Goal: Task Accomplishment & Management: Use online tool/utility

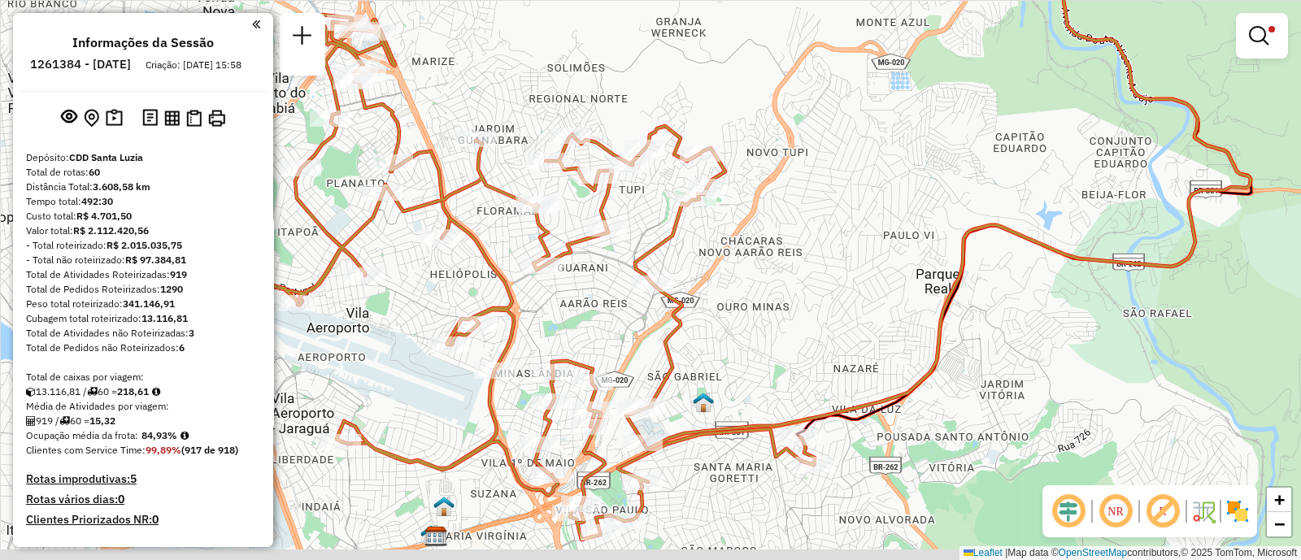
drag, startPoint x: 798, startPoint y: 330, endPoint x: 847, endPoint y: 298, distance: 58.9
click at [840, 302] on div "Limpar filtros Janela de atendimento Grade de atendimento Capacidade Transporta…" at bounding box center [650, 280] width 1301 height 560
click at [847, 298] on div "Limpar filtros Janela de atendimento Grade de atendimento Capacidade Transporta…" at bounding box center [650, 280] width 1301 height 560
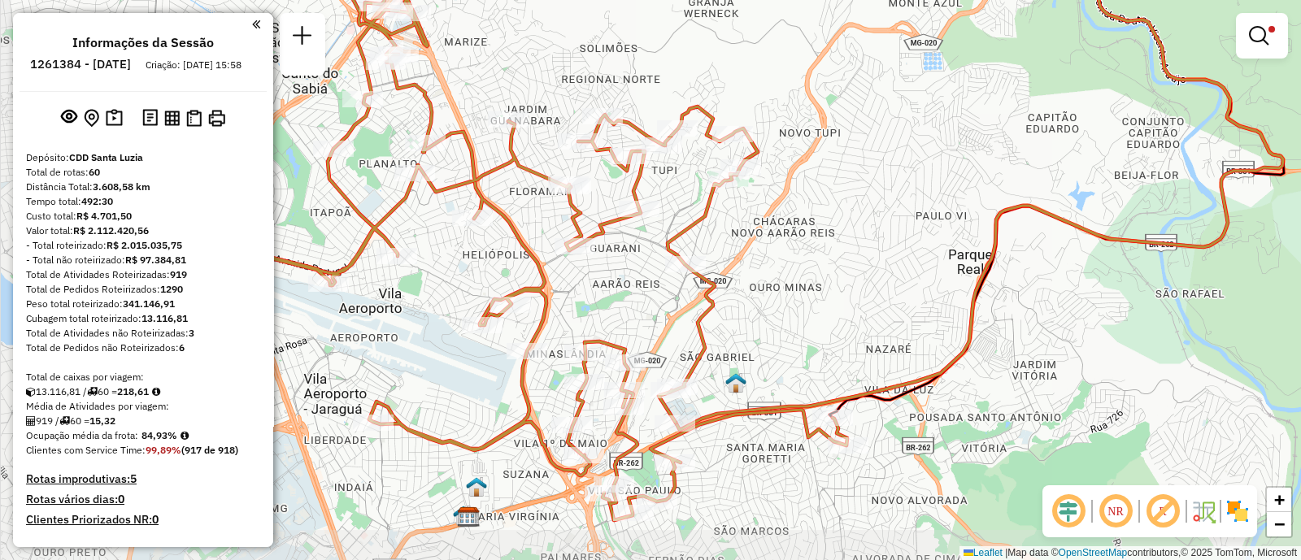
drag, startPoint x: 847, startPoint y: 298, endPoint x: 877, endPoint y: 294, distance: 29.6
click at [850, 296] on div "Limpar filtros Janela de atendimento Grade de atendimento Capacidade Transporta…" at bounding box center [650, 280] width 1301 height 560
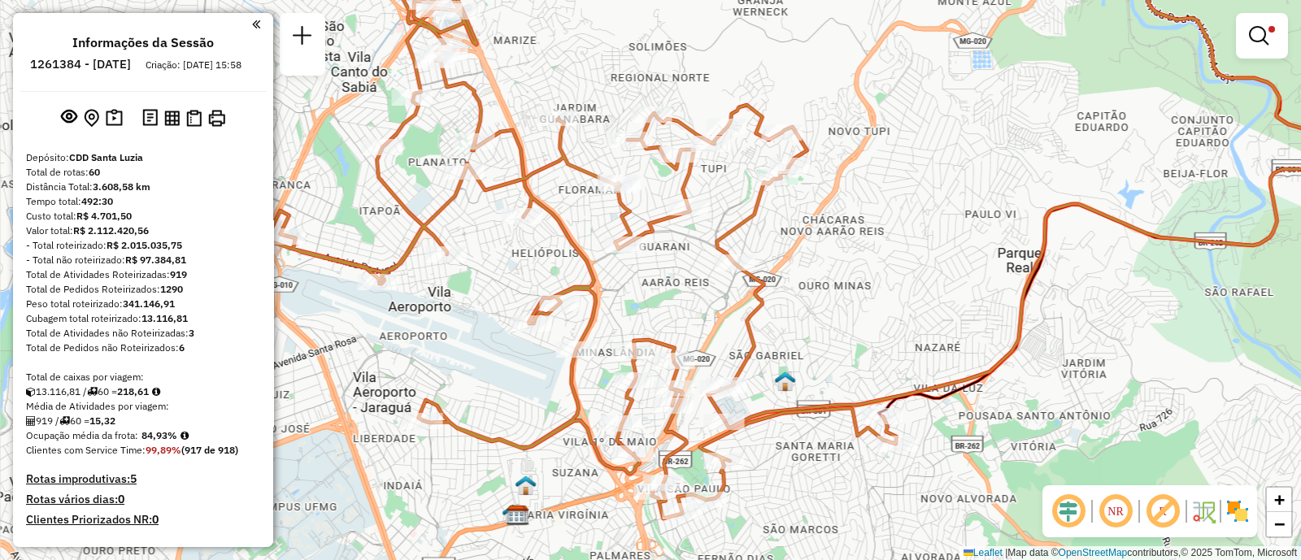
drag, startPoint x: 877, startPoint y: 294, endPoint x: 907, endPoint y: 295, distance: 30.1
click at [907, 295] on div "Limpar filtros Janela de atendimento Grade de atendimento Capacidade Transporta…" at bounding box center [650, 280] width 1301 height 560
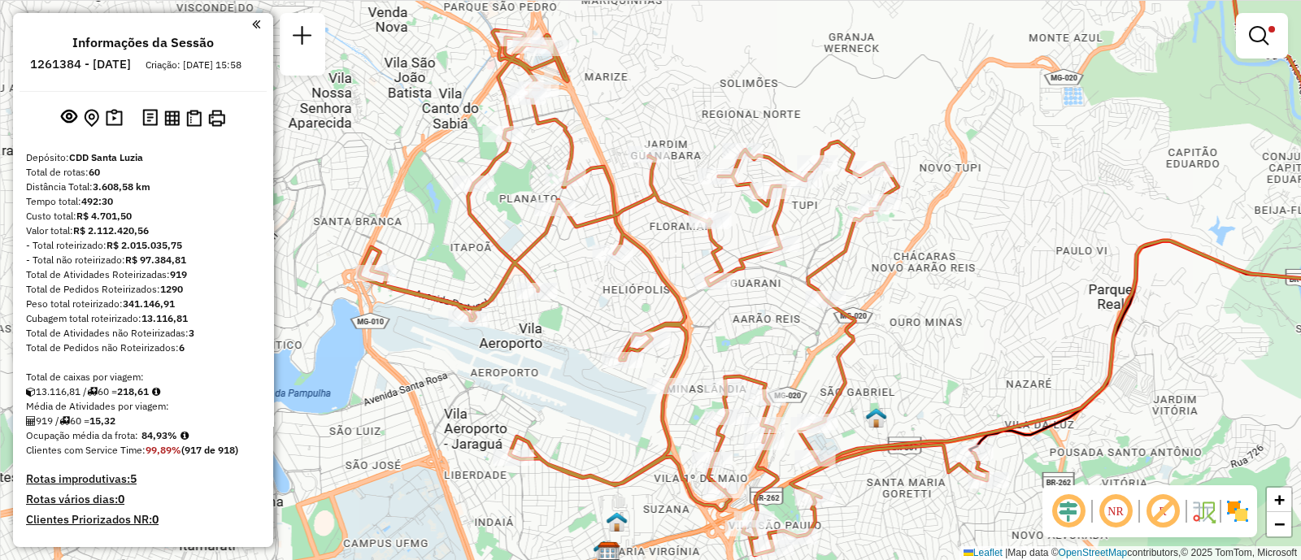
drag, startPoint x: 883, startPoint y: 265, endPoint x: 974, endPoint y: 302, distance: 98.1
click at [974, 302] on div "Limpar filtros Janela de atendimento Grade de atendimento Capacidade Transporta…" at bounding box center [650, 280] width 1301 height 560
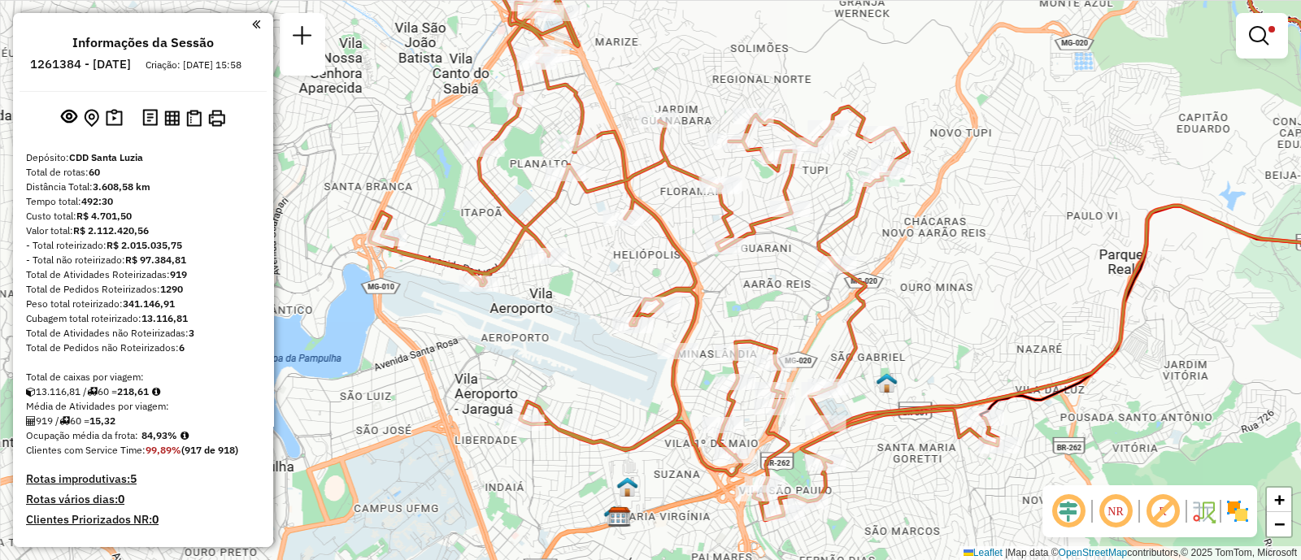
click at [972, 281] on div "Limpar filtros Janela de atendimento Grade de atendimento Capacidade Transporta…" at bounding box center [650, 280] width 1301 height 560
click at [971, 281] on div "Limpar filtros Janela de atendimento Grade de atendimento Capacidade Transporta…" at bounding box center [650, 280] width 1301 height 560
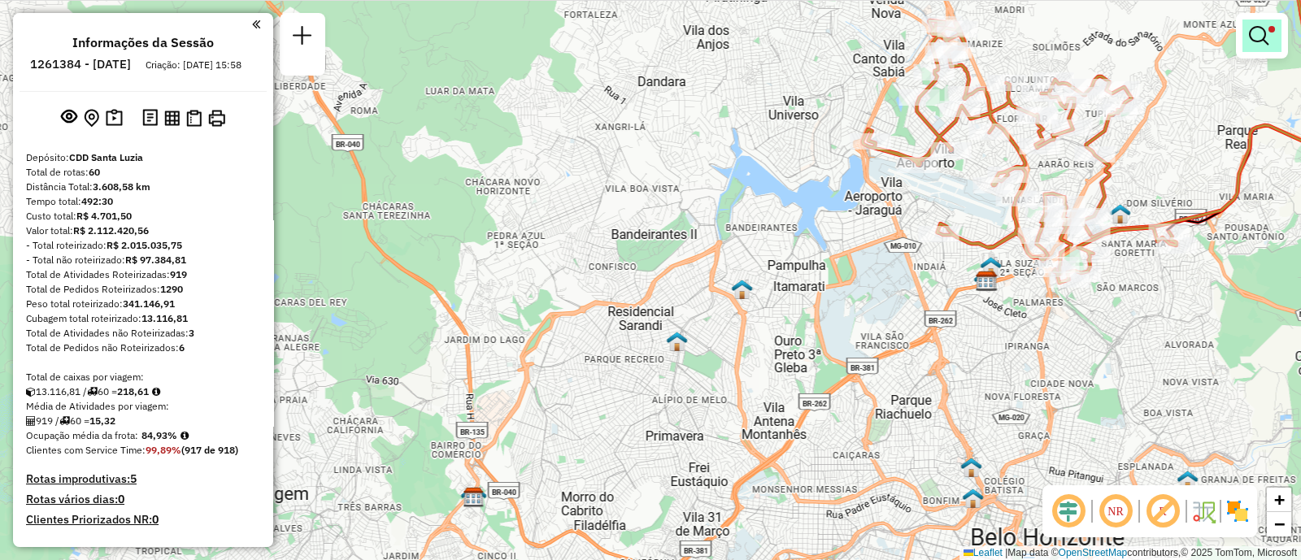
click at [1263, 46] on link at bounding box center [1261, 36] width 39 height 33
click at [0, 0] on link "Rotas" at bounding box center [0, 0] width 0 height 0
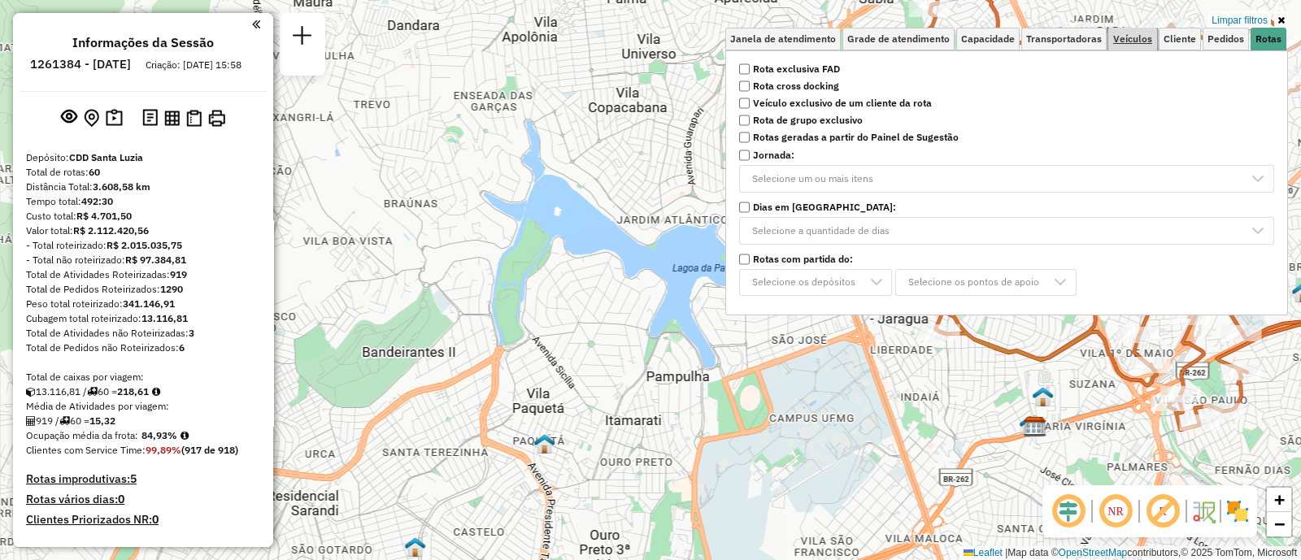
click at [1157, 33] on link "Veículos" at bounding box center [1132, 39] width 49 height 23
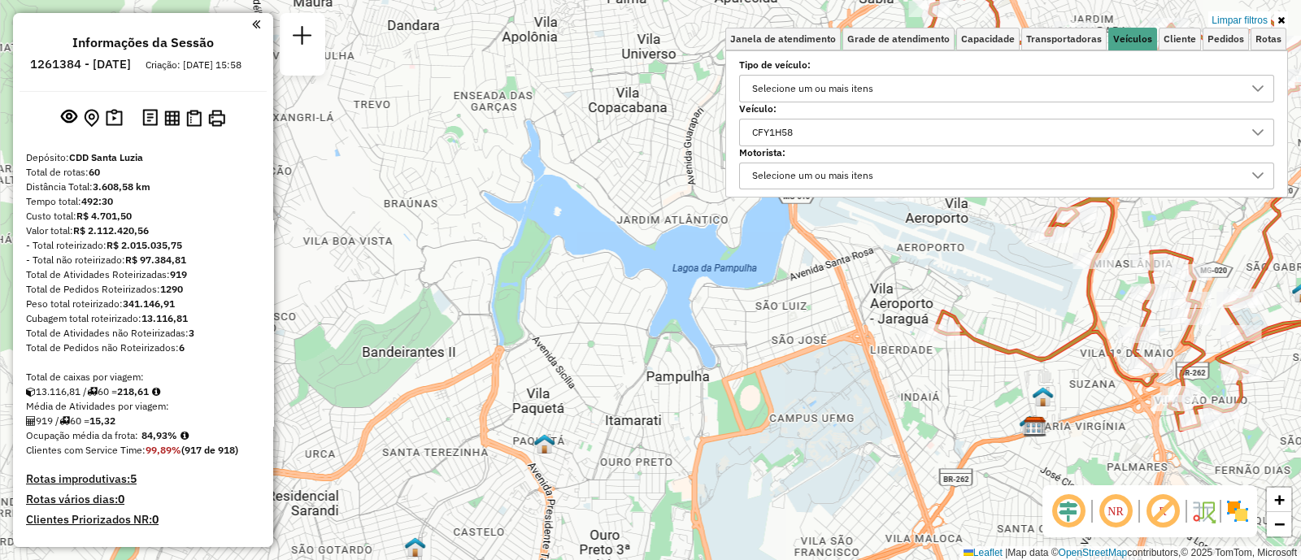
click at [798, 120] on div "CFY1H58" at bounding box center [772, 133] width 52 height 26
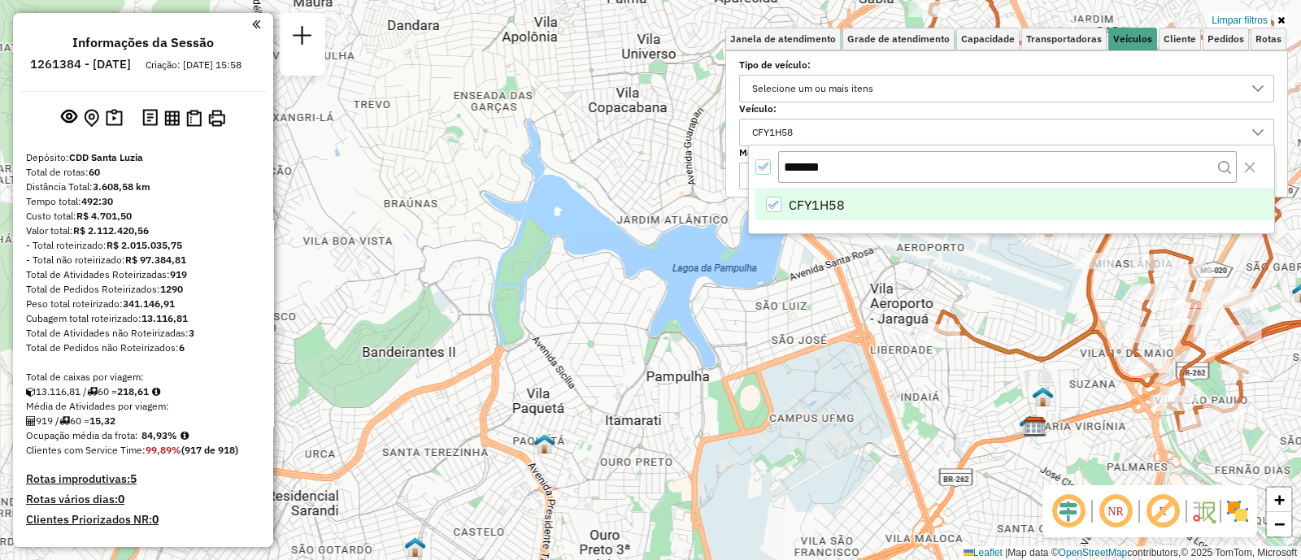
click at [778, 199] on icon "CFY1H58" at bounding box center [773, 204] width 11 height 11
click at [778, 198] on div "CFY1H58" at bounding box center [773, 204] width 15 height 15
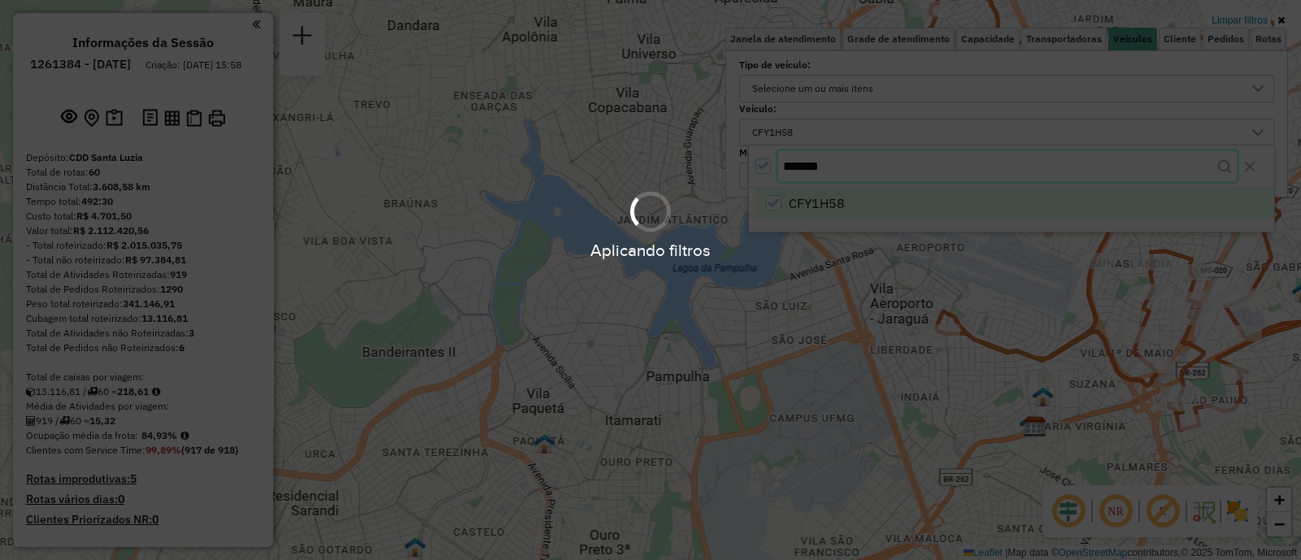
drag, startPoint x: 854, startPoint y: 171, endPoint x: 793, endPoint y: 168, distance: 61.0
click at [798, 168] on body "Aplicando filtros Pop-up bloqueado! Seu navegador bloqueou automáticamente a ab…" at bounding box center [650, 280] width 1301 height 560
click at [794, 168] on div "Aplicando filtros" at bounding box center [650, 280] width 1301 height 560
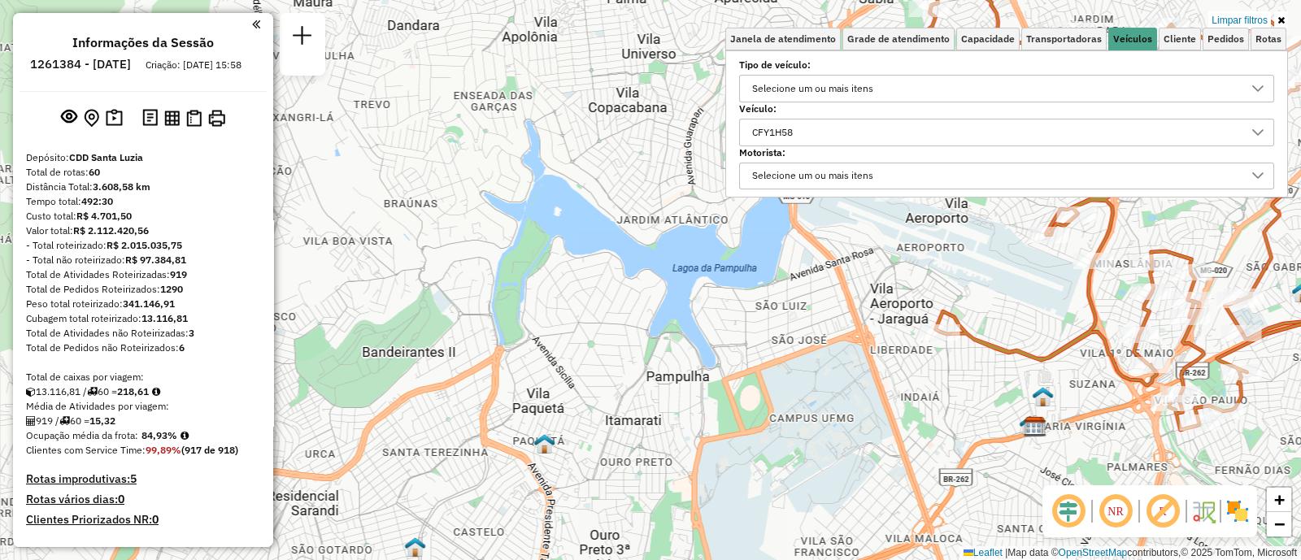
click at [828, 119] on div "CFY1H58" at bounding box center [1006, 133] width 535 height 28
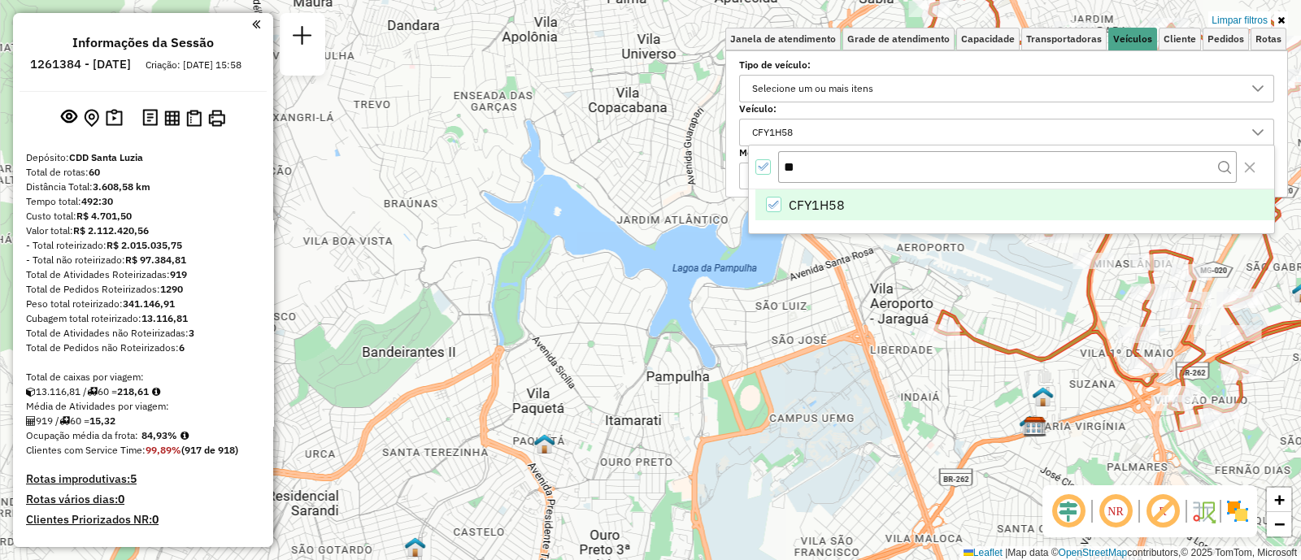
click at [777, 199] on icon "CFY1H58" at bounding box center [773, 204] width 11 height 11
click at [821, 172] on input "**" at bounding box center [1007, 166] width 459 height 31
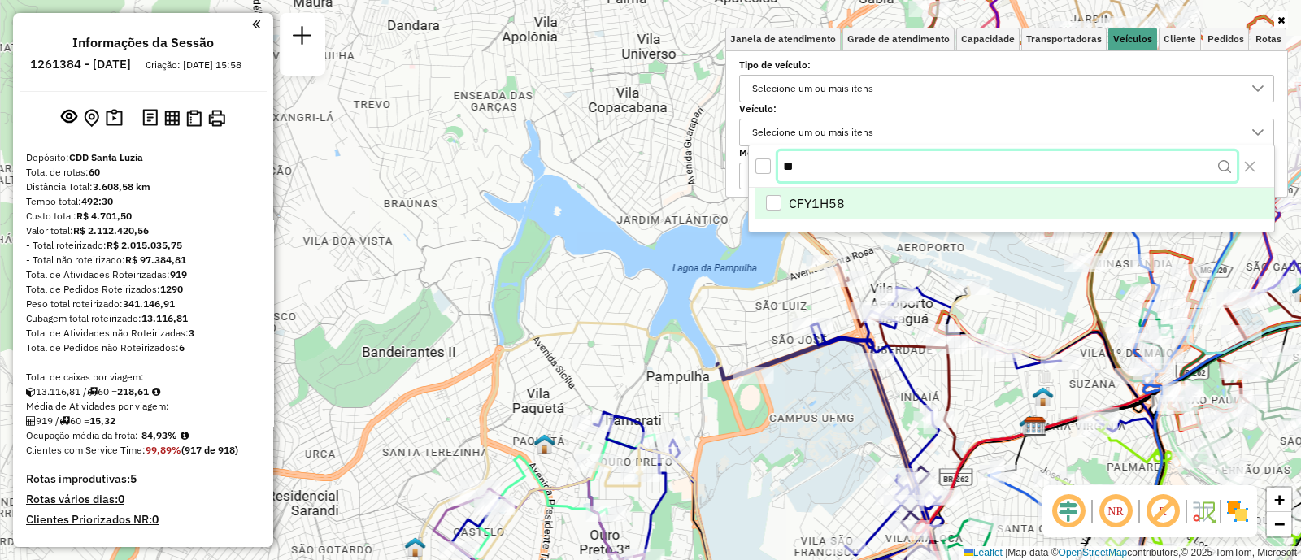
type input "*"
type input "***"
click at [839, 204] on span "CKU7J19" at bounding box center [817, 205] width 56 height 20
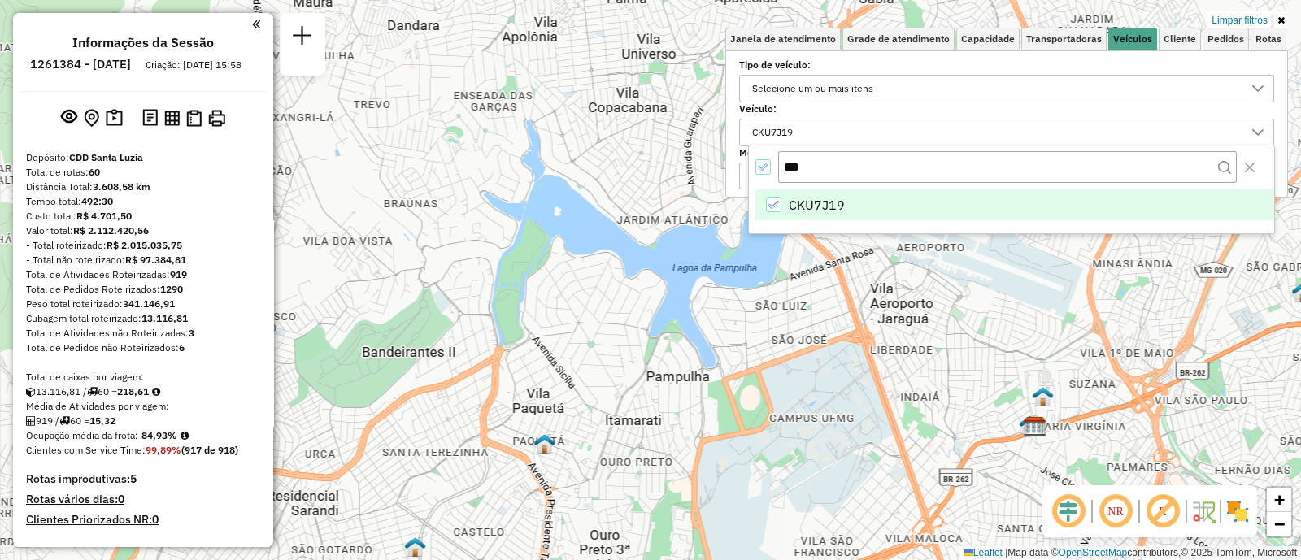
drag, startPoint x: 870, startPoint y: 346, endPoint x: 602, endPoint y: 347, distance: 268.3
click at [657, 347] on div "Limpar filtros Janela de atendimento Grade de atendimento Capacidade Transporta…" at bounding box center [650, 280] width 1301 height 560
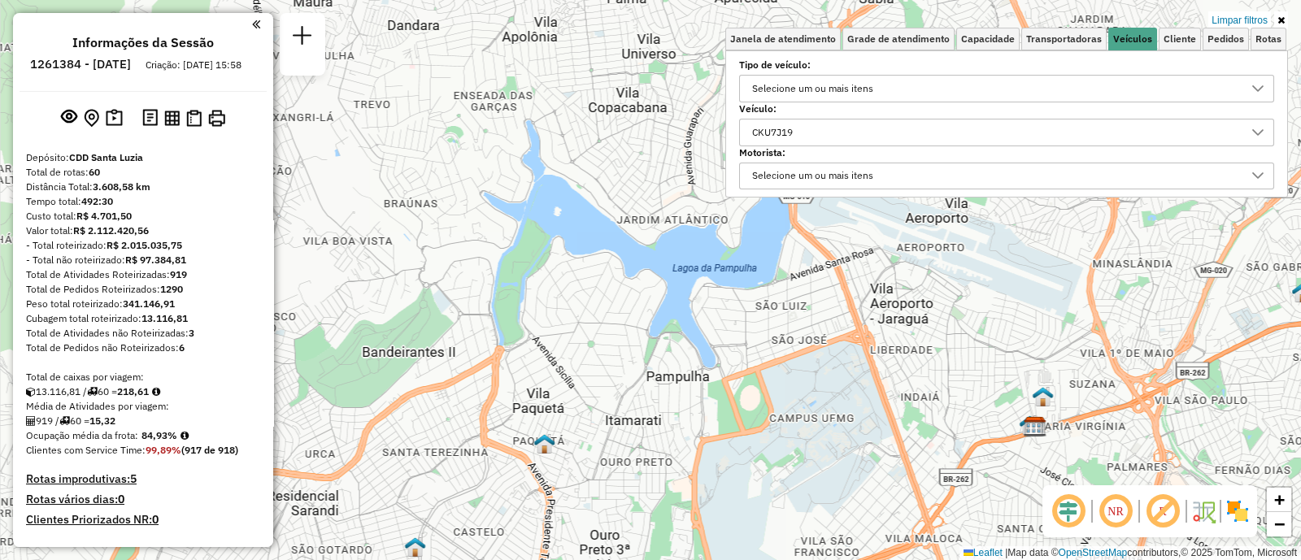
click at [512, 347] on div "Limpar filtros Janela de atendimento Grade de atendimento Capacidade Transporta…" at bounding box center [650, 280] width 1301 height 560
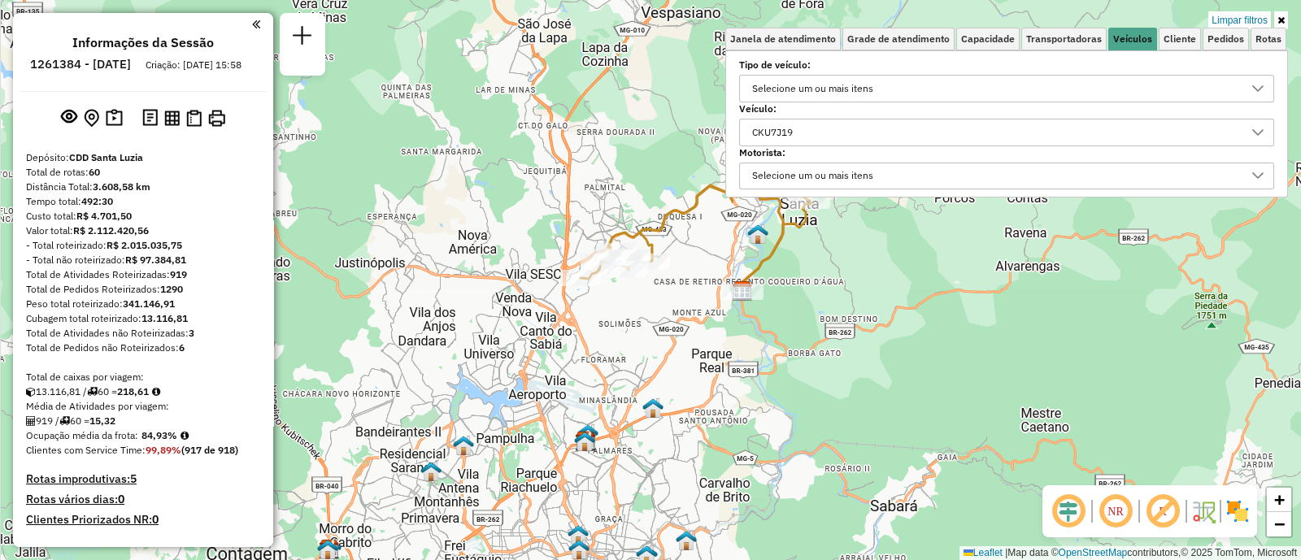
drag, startPoint x: 975, startPoint y: 370, endPoint x: 903, endPoint y: 437, distance: 98.4
click at [903, 437] on div "Limpar filtros Janela de atendimento Grade de atendimento Capacidade Transporta…" at bounding box center [650, 280] width 1301 height 560
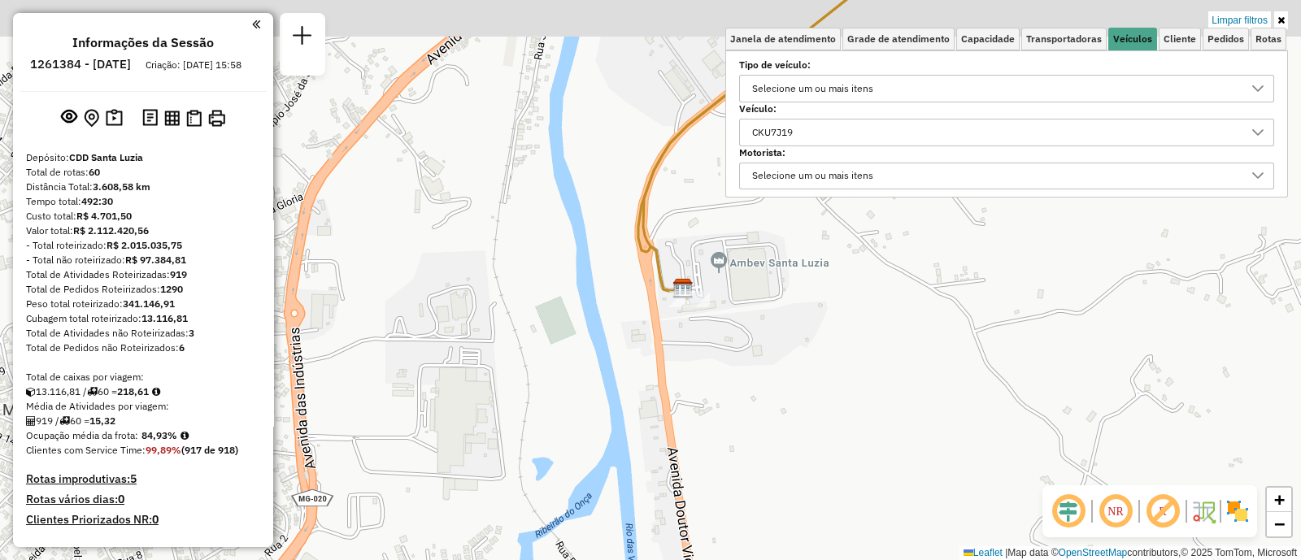
drag, startPoint x: 734, startPoint y: 233, endPoint x: 713, endPoint y: 298, distance: 68.4
click at [714, 298] on div "Limpar filtros Janela de atendimento Grade de atendimento Capacidade Transporta…" at bounding box center [650, 280] width 1301 height 560
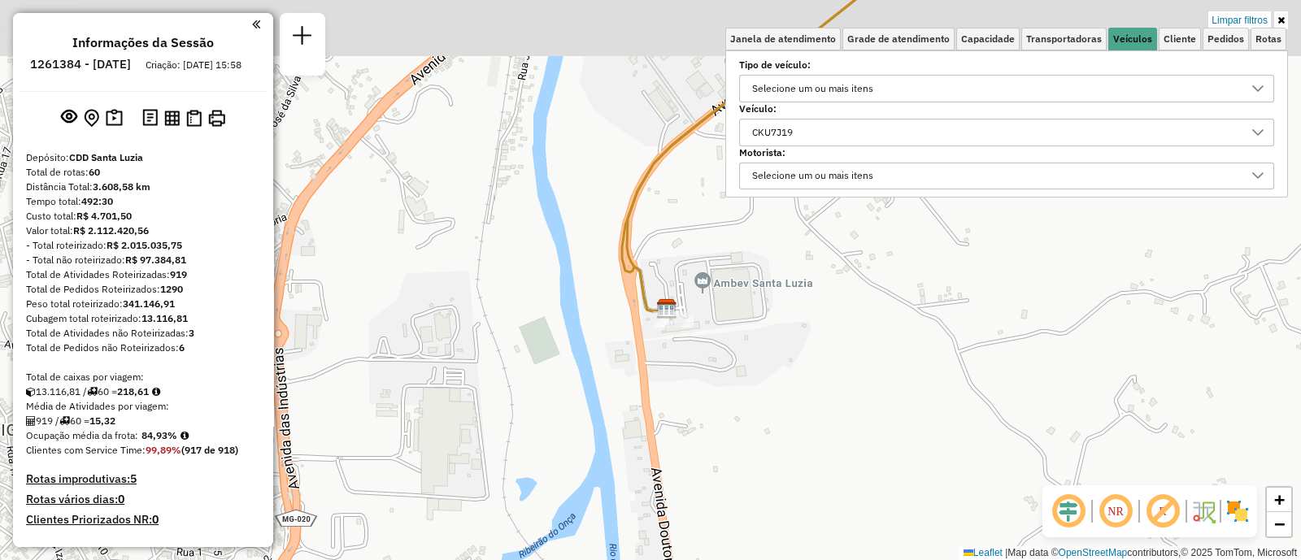
drag, startPoint x: 713, startPoint y: 298, endPoint x: 709, endPoint y: 326, distance: 27.9
click at [709, 326] on div "Limpar filtros Janela de atendimento Grade de atendimento Capacidade Transporta…" at bounding box center [650, 280] width 1301 height 560
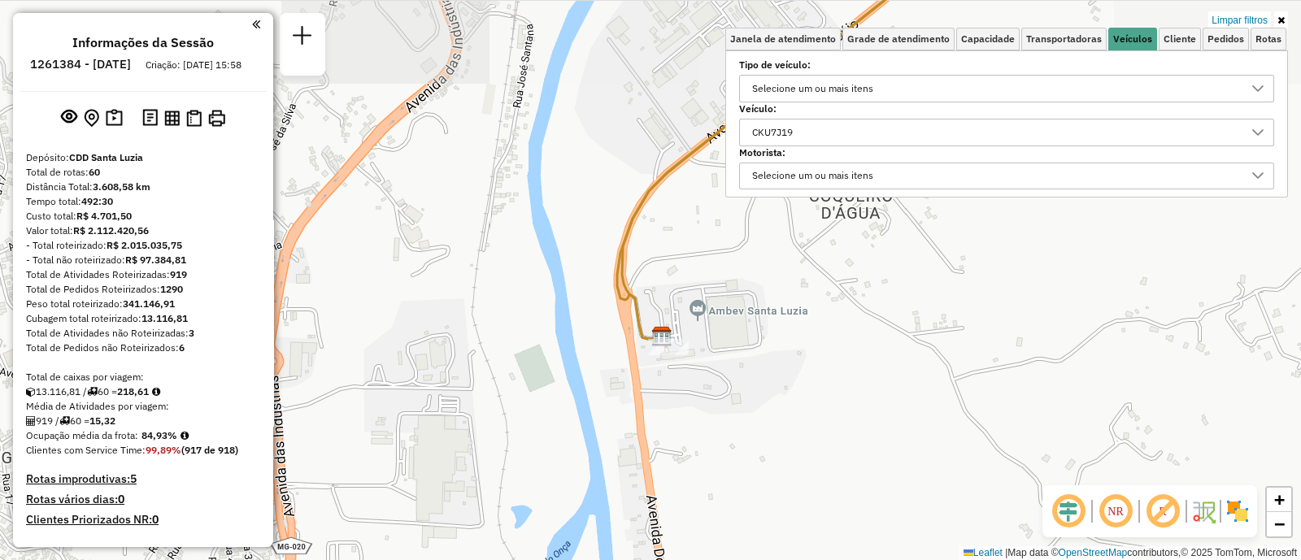
click at [710, 327] on div "Limpar filtros Janela de atendimento Grade de atendimento Capacidade Transporta…" at bounding box center [650, 280] width 1301 height 560
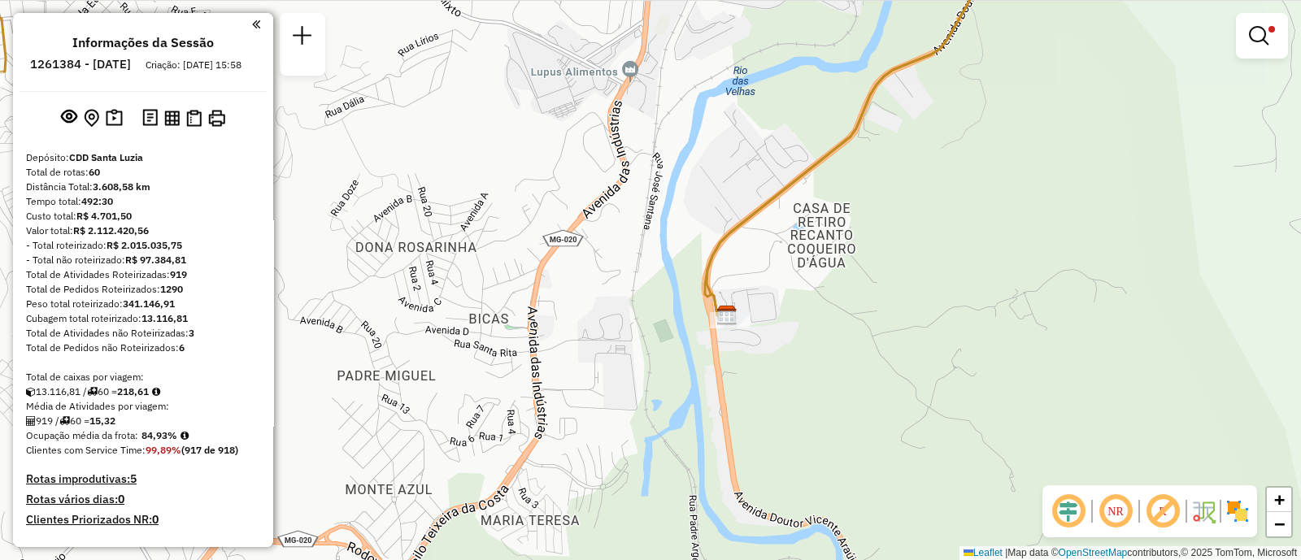
drag, startPoint x: 939, startPoint y: 219, endPoint x: 753, endPoint y: 400, distance: 259.9
click at [753, 400] on div "Limpar filtros Janela de atendimento Grade de atendimento Capacidade Transporta…" at bounding box center [650, 280] width 1301 height 560
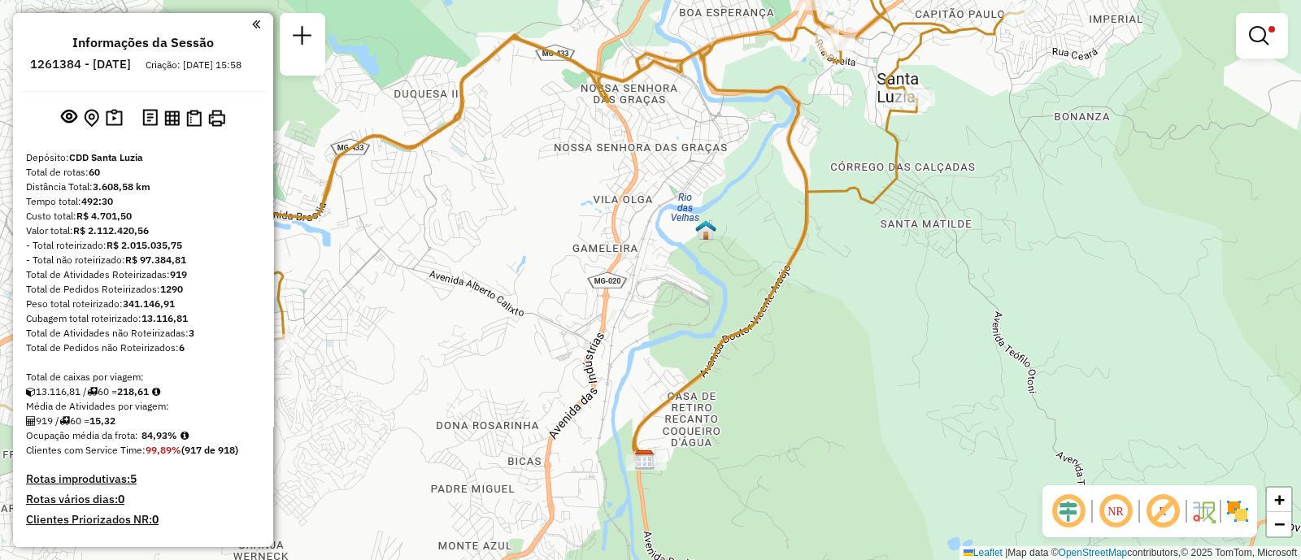
drag, startPoint x: 846, startPoint y: 256, endPoint x: 780, endPoint y: 449, distance: 203.6
click at [780, 449] on div "Limpar filtros Janela de atendimento Grade de atendimento Capacidade Transporta…" at bounding box center [650, 280] width 1301 height 560
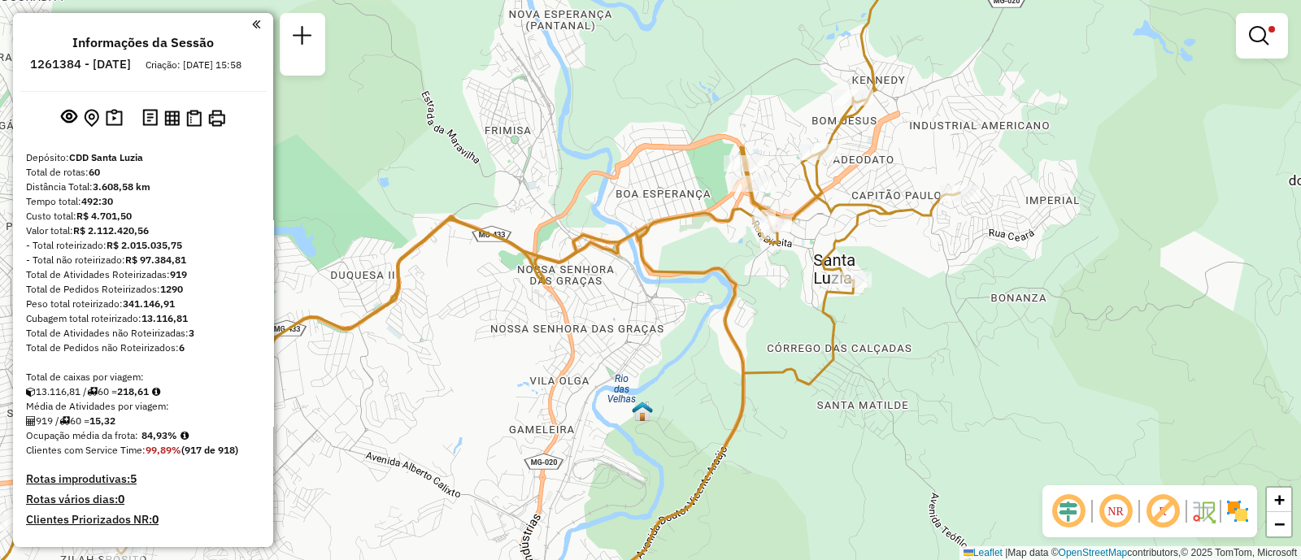
click at [1238, 508] on img at bounding box center [1238, 511] width 26 height 26
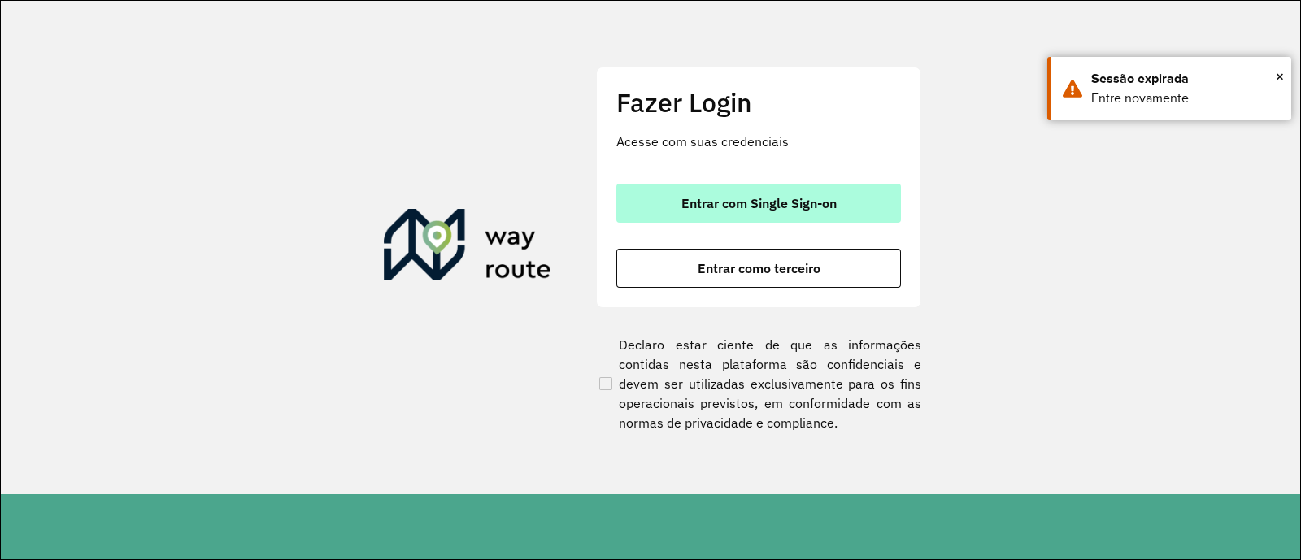
click at [816, 199] on span "Entrar com Single Sign-on" at bounding box center [758, 203] width 155 height 13
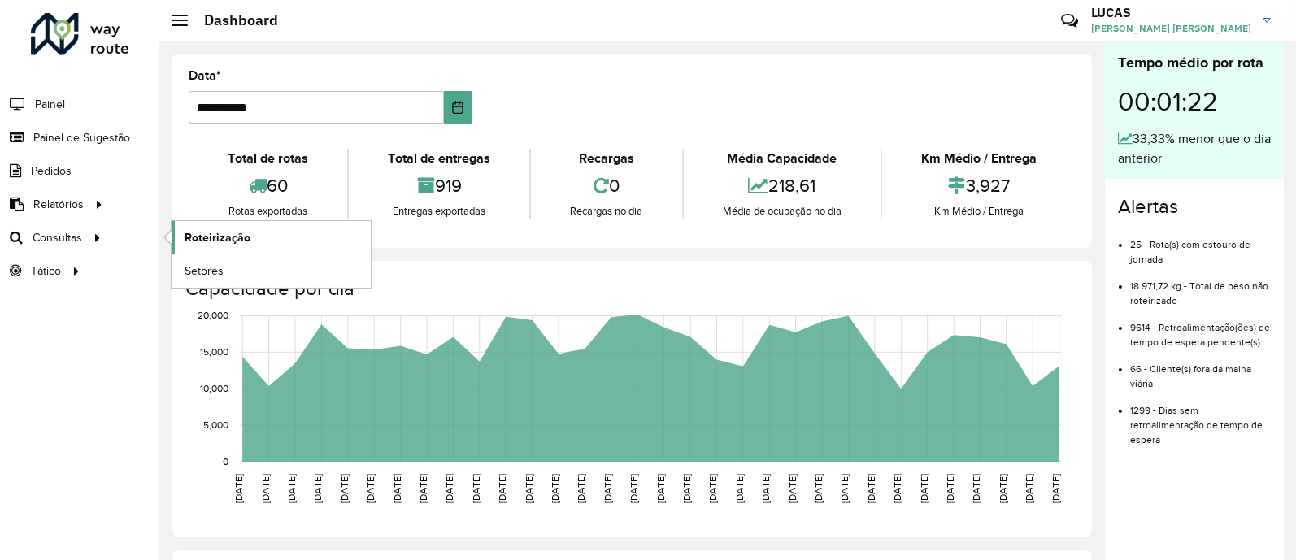
click at [246, 230] on span "Roteirização" at bounding box center [218, 237] width 66 height 17
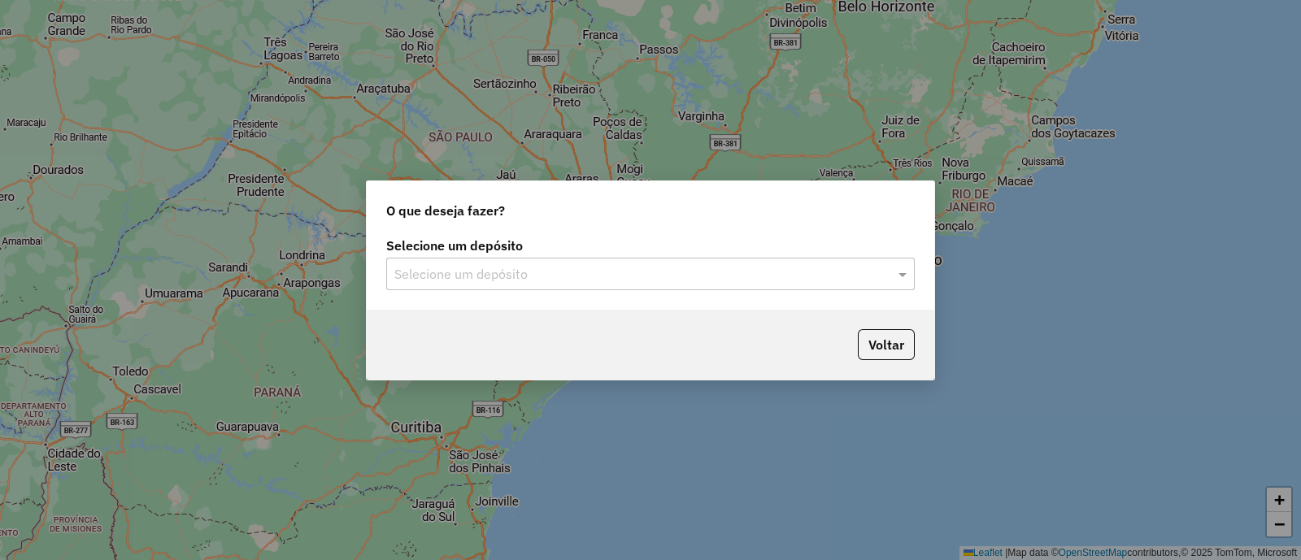
drag, startPoint x: 692, startPoint y: 283, endPoint x: 679, endPoint y: 292, distance: 15.8
click at [691, 283] on div "Selecione um depósito" at bounding box center [650, 274] width 529 height 33
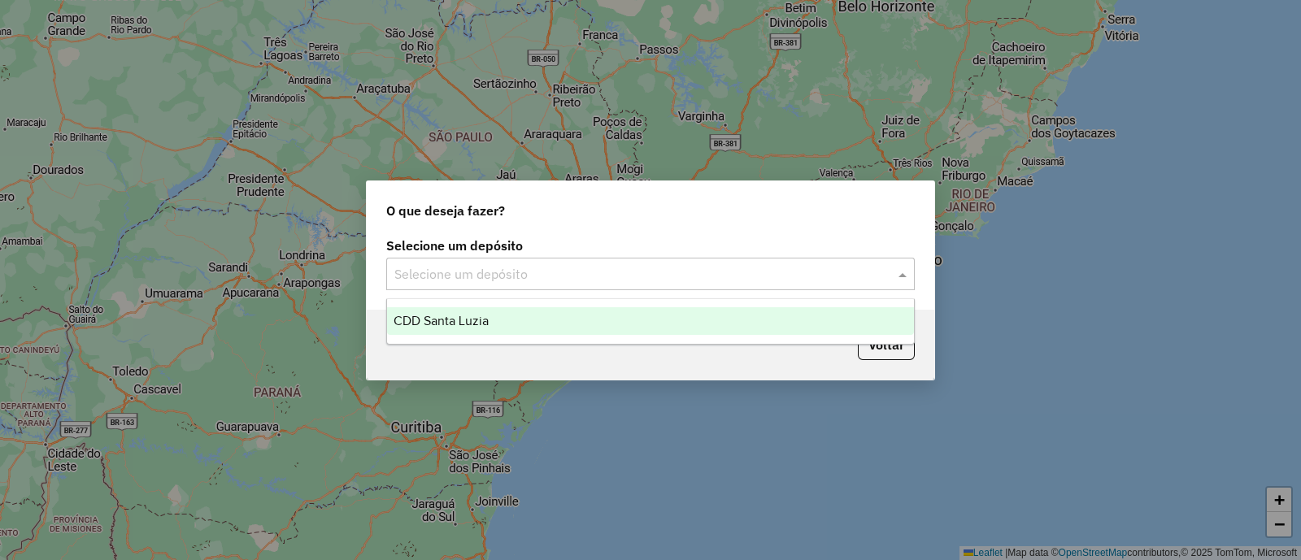
click at [603, 322] on div "CDD Santa Luzia" at bounding box center [650, 321] width 527 height 28
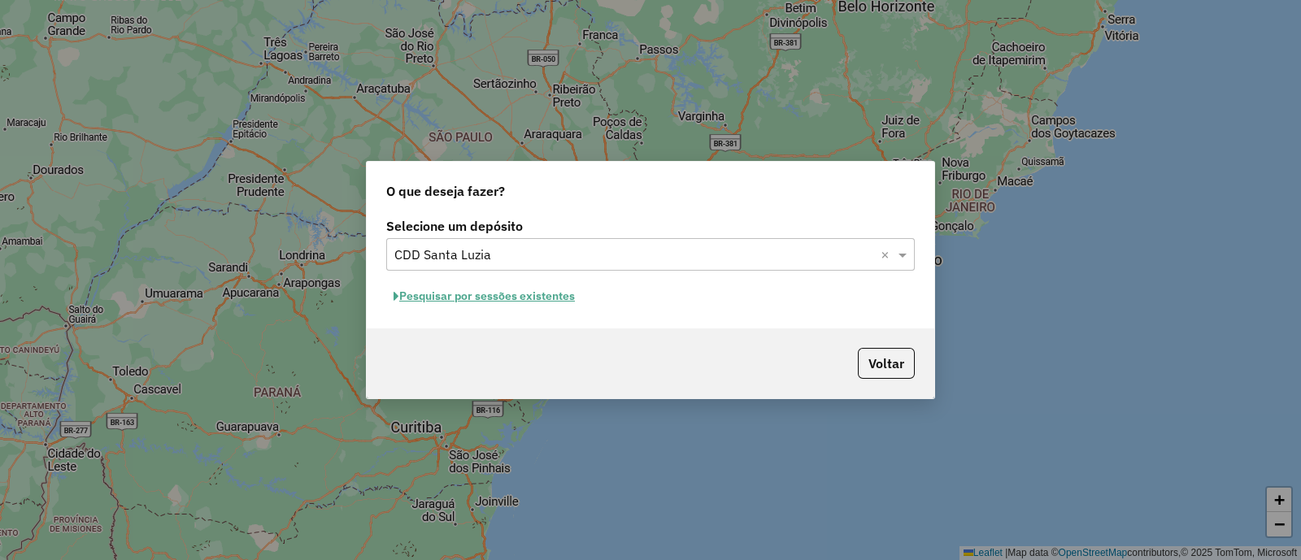
click at [563, 294] on button "Pesquisar por sessões existentes" at bounding box center [484, 296] width 196 height 25
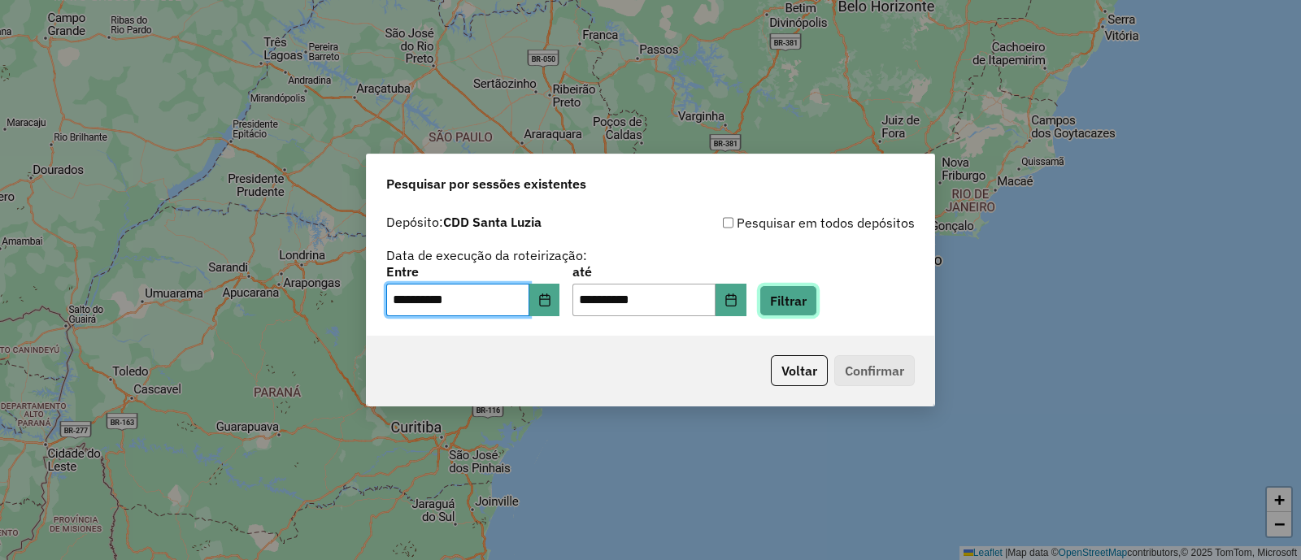
click at [811, 294] on button "Filtrar" at bounding box center [788, 300] width 58 height 31
click at [0, 0] on div "Aguarde..." at bounding box center [0, 0] width 0 height 0
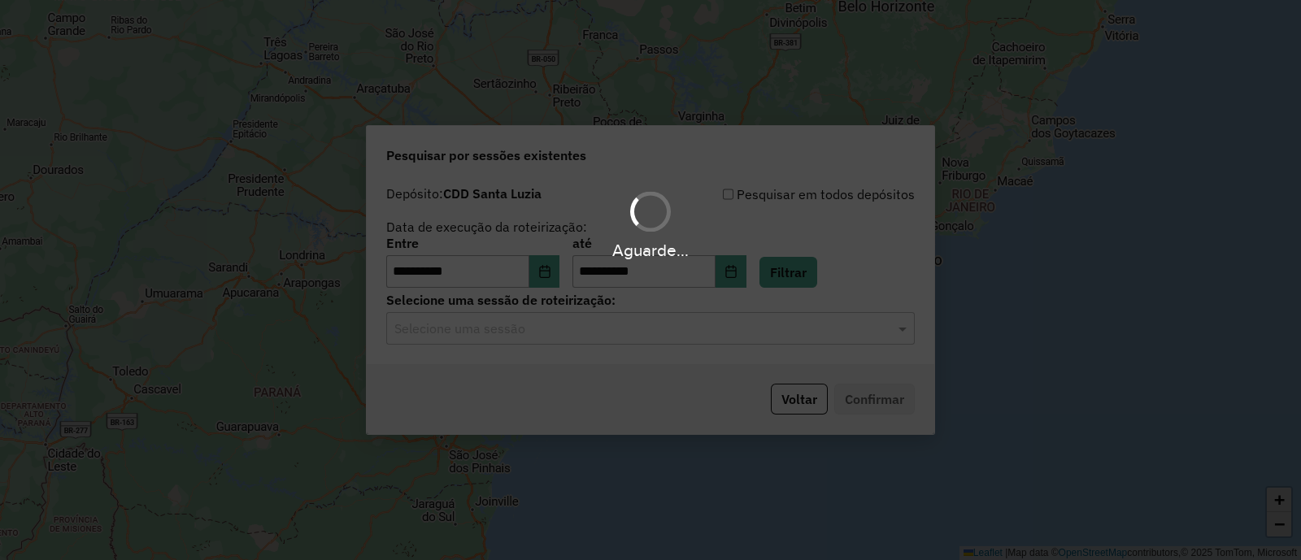
click at [622, 328] on div "Aguarde..." at bounding box center [650, 280] width 1301 height 560
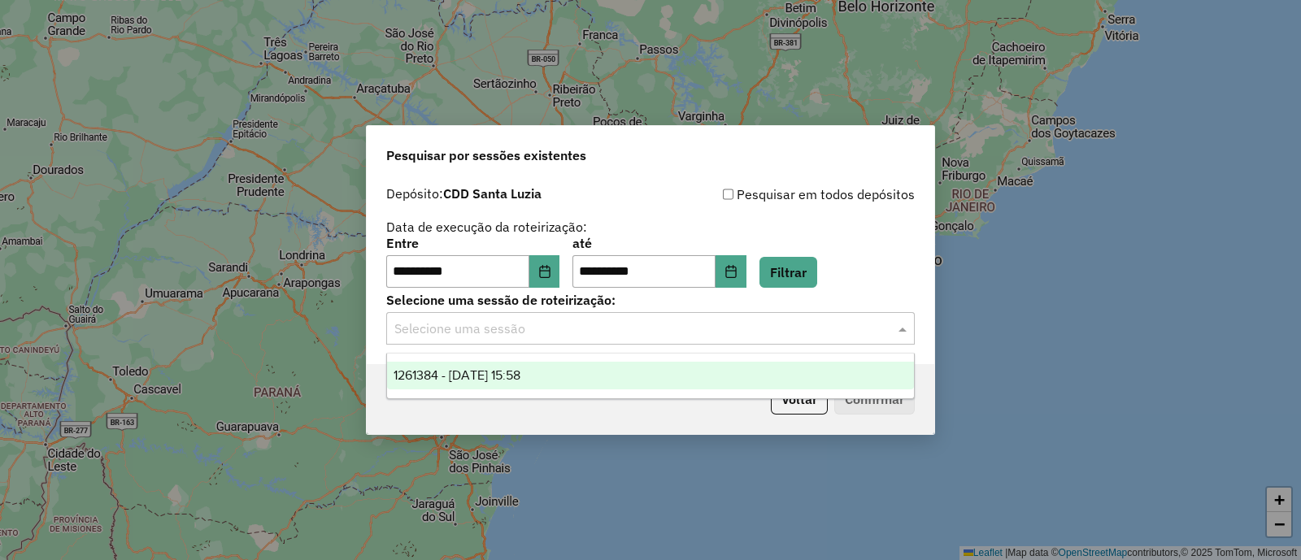
drag, startPoint x: 615, startPoint y: 341, endPoint x: 608, endPoint y: 351, distance: 12.4
click at [614, 341] on div "Selecione uma sessão" at bounding box center [650, 328] width 529 height 33
click at [581, 372] on div "1261384 - 08/09/2025 15:58" at bounding box center [650, 376] width 527 height 28
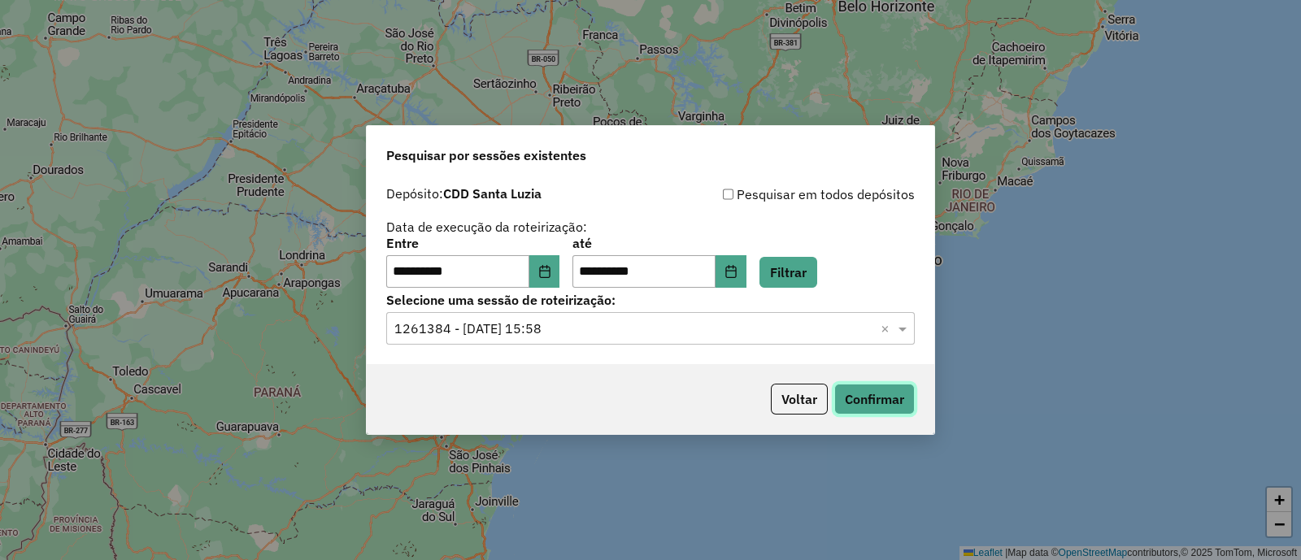
click at [857, 390] on button "Confirmar" at bounding box center [874, 399] width 80 height 31
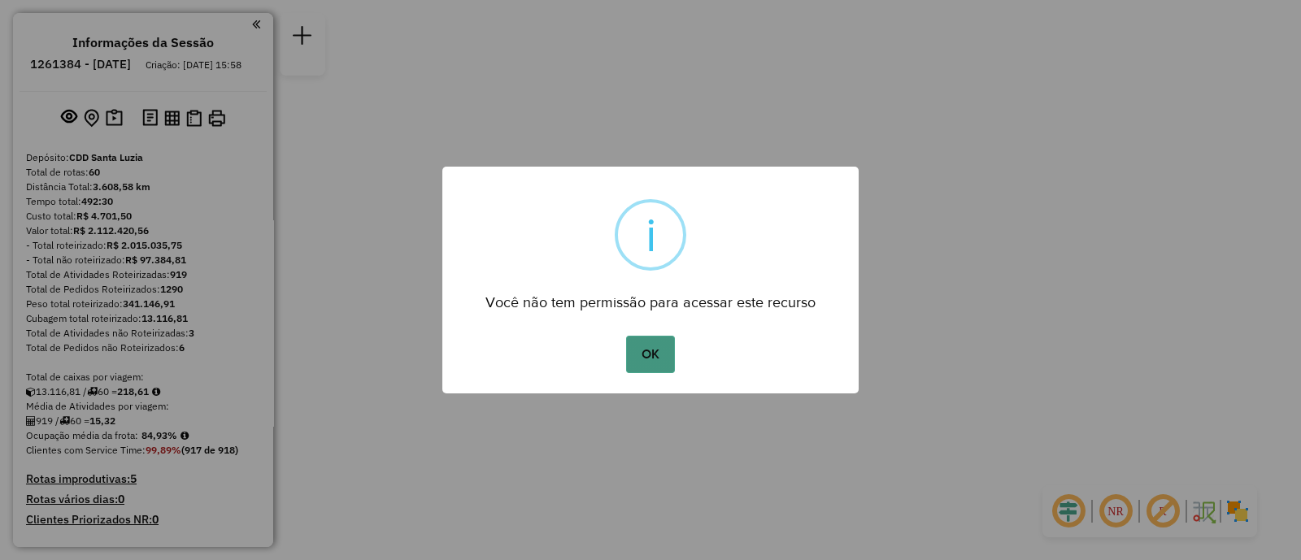
click at [639, 358] on button "OK" at bounding box center [650, 354] width 48 height 37
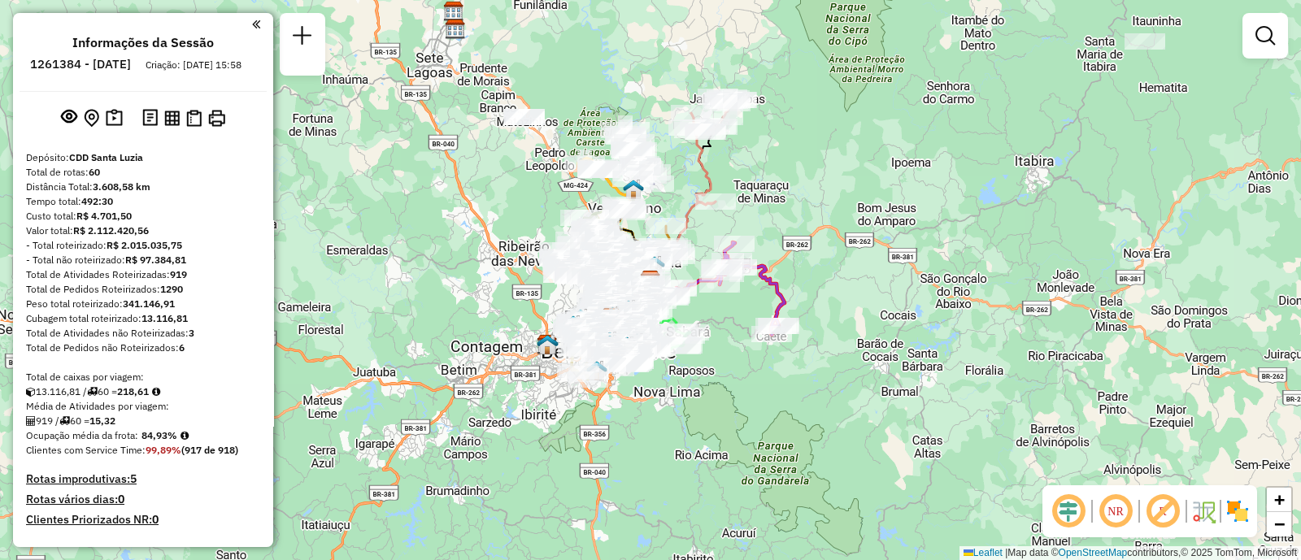
click at [1290, 38] on div "Janela de atendimento Grade de atendimento Capacidade Transportadoras Veículos …" at bounding box center [650, 280] width 1301 height 560
click at [1277, 41] on link at bounding box center [1265, 36] width 33 height 33
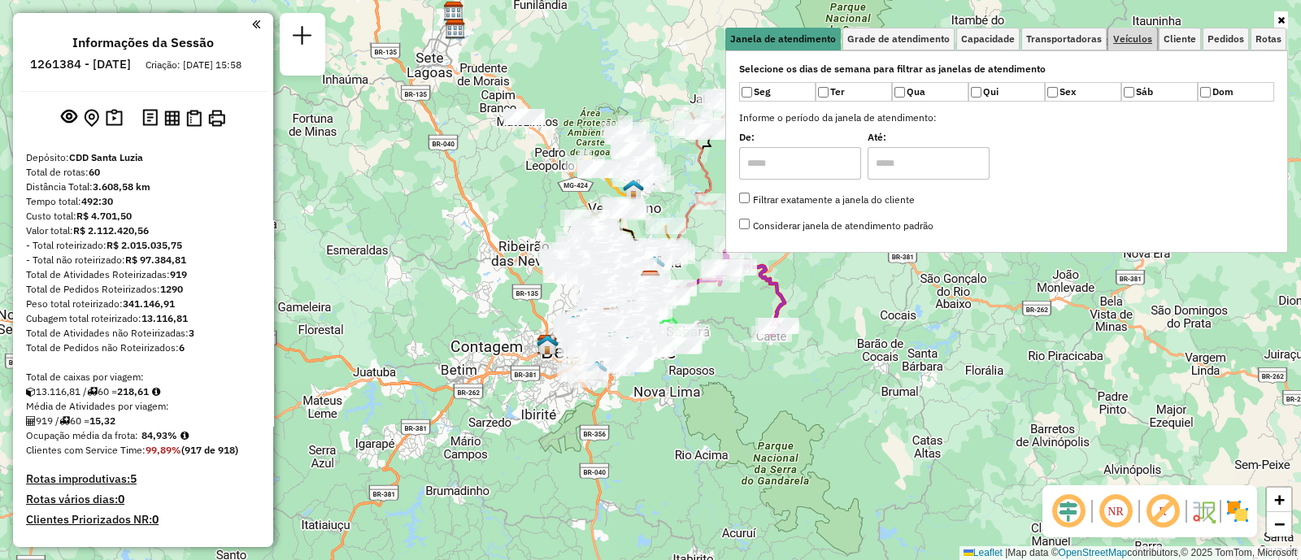
click at [1125, 37] on span "Veículos" at bounding box center [1132, 39] width 39 height 10
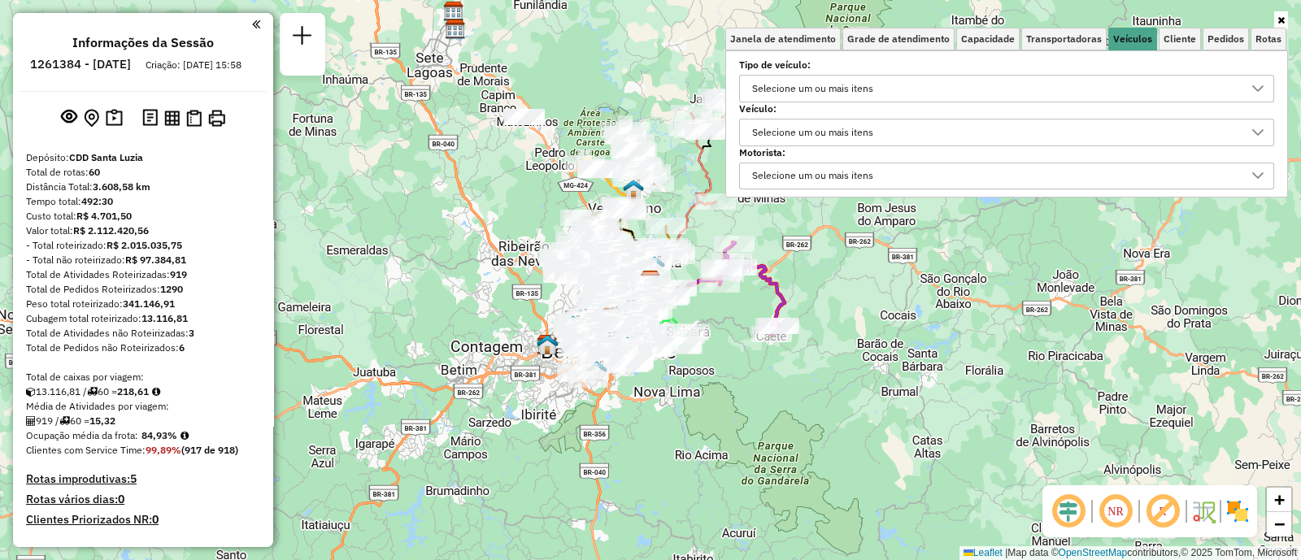
click at [840, 124] on div "Selecione um ou mais itens" at bounding box center [812, 133] width 133 height 26
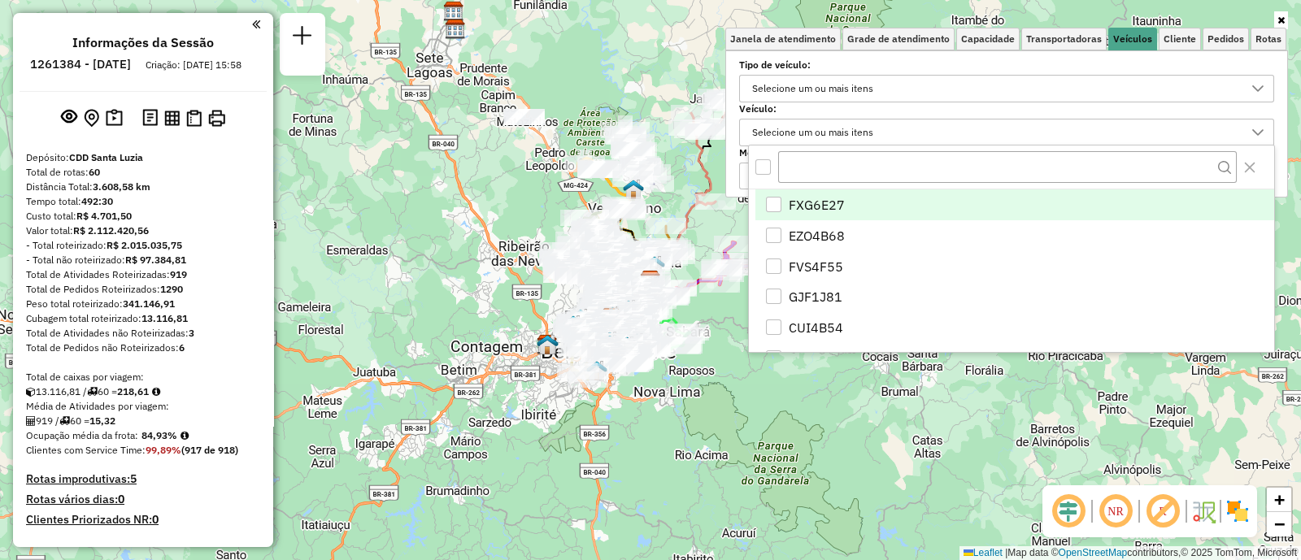
scroll to position [8, 55]
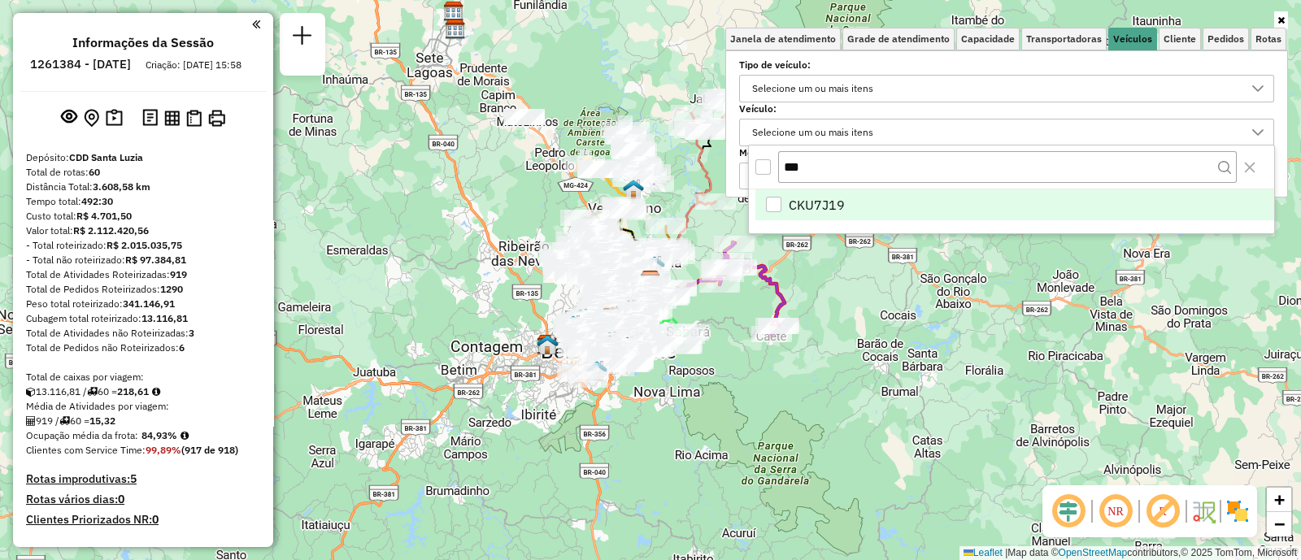
type input "***"
click at [880, 207] on li "CKU7J19" at bounding box center [1014, 204] width 519 height 31
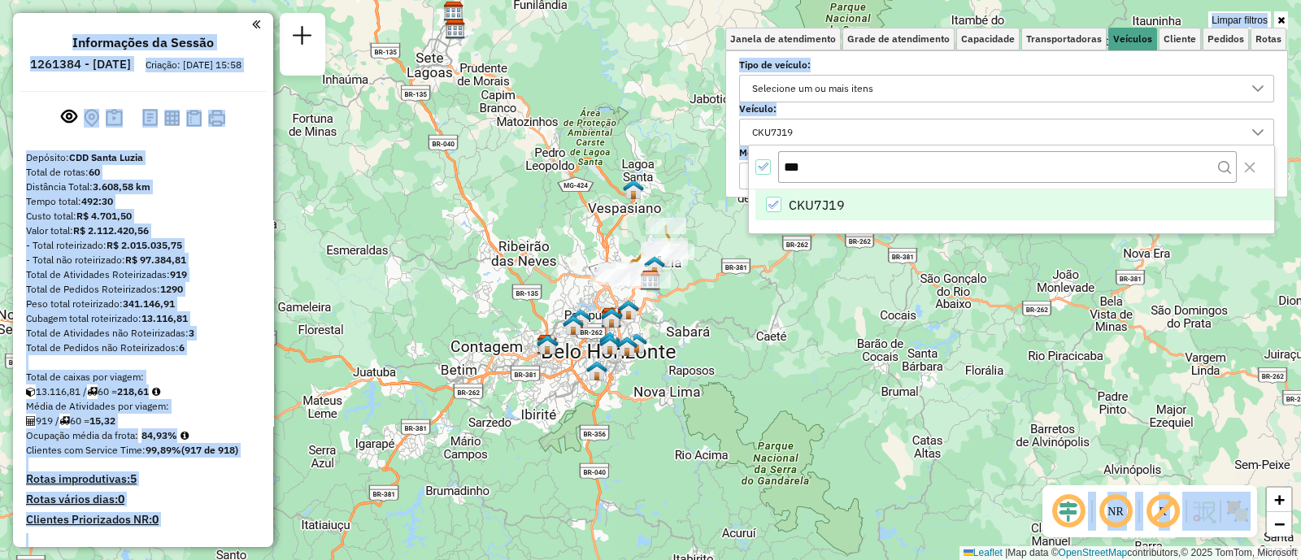
drag, startPoint x: 905, startPoint y: 315, endPoint x: 871, endPoint y: 385, distance: 77.8
click at [871, 385] on hb-app "Aplicando filtros Pop-up bloqueado! Seu navegador bloqueou automáticamente a ab…" at bounding box center [650, 280] width 1301 height 560
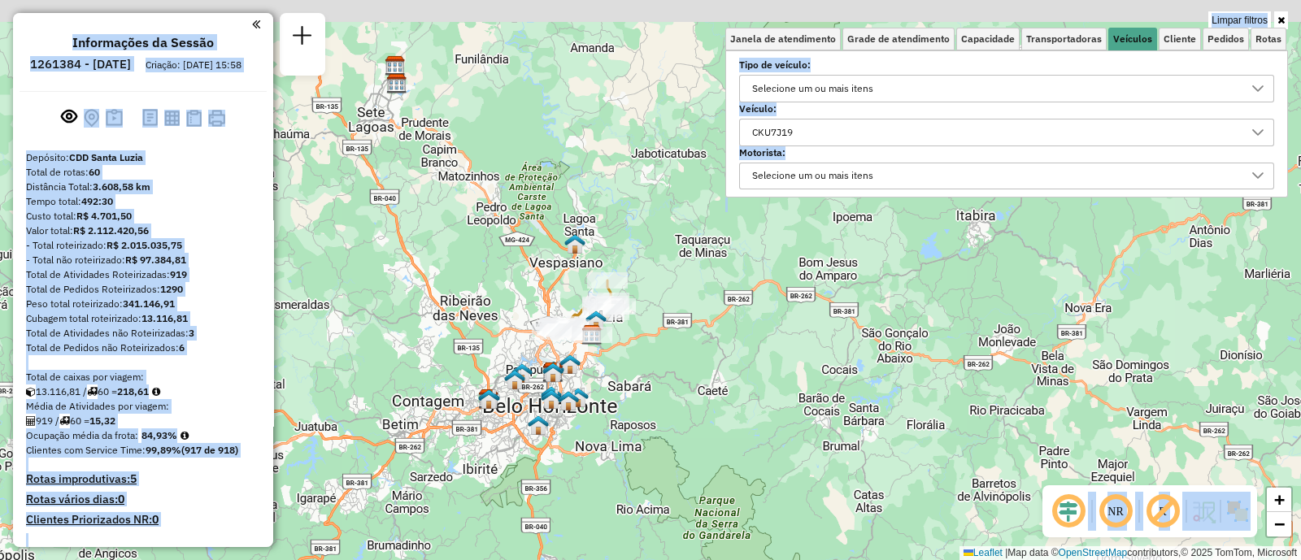
drag, startPoint x: 796, startPoint y: 334, endPoint x: 737, endPoint y: 389, distance: 80.0
click at [737, 389] on div "Limpar filtros Janela de atendimento Grade de atendimento Capacidade Transporta…" at bounding box center [650, 280] width 1301 height 560
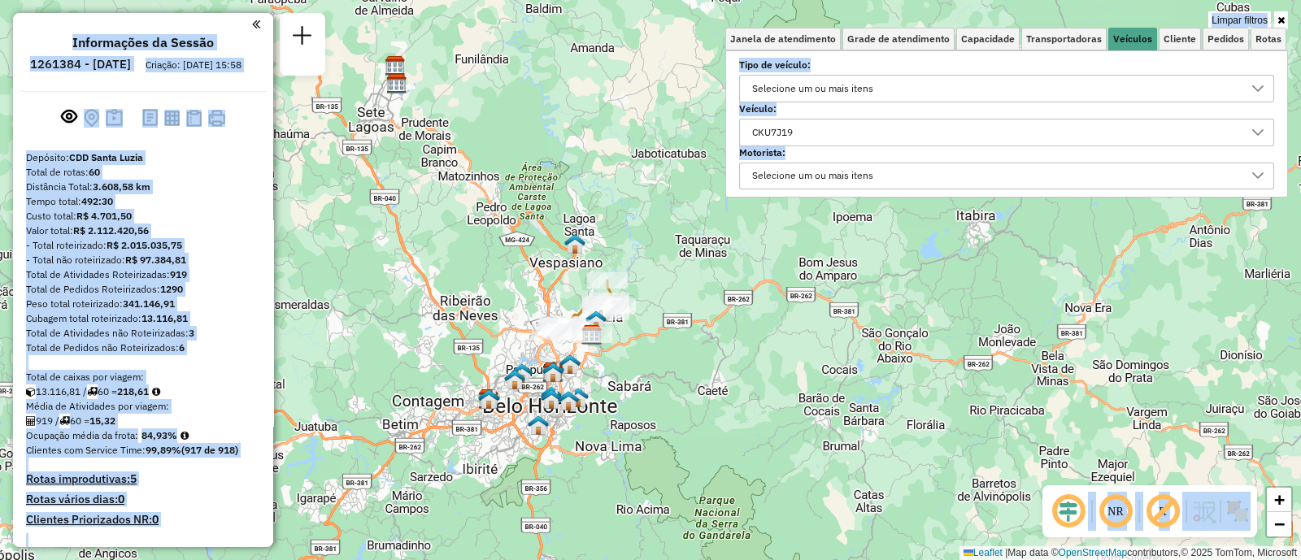
click at [1238, 514] on img at bounding box center [1238, 511] width 26 height 26
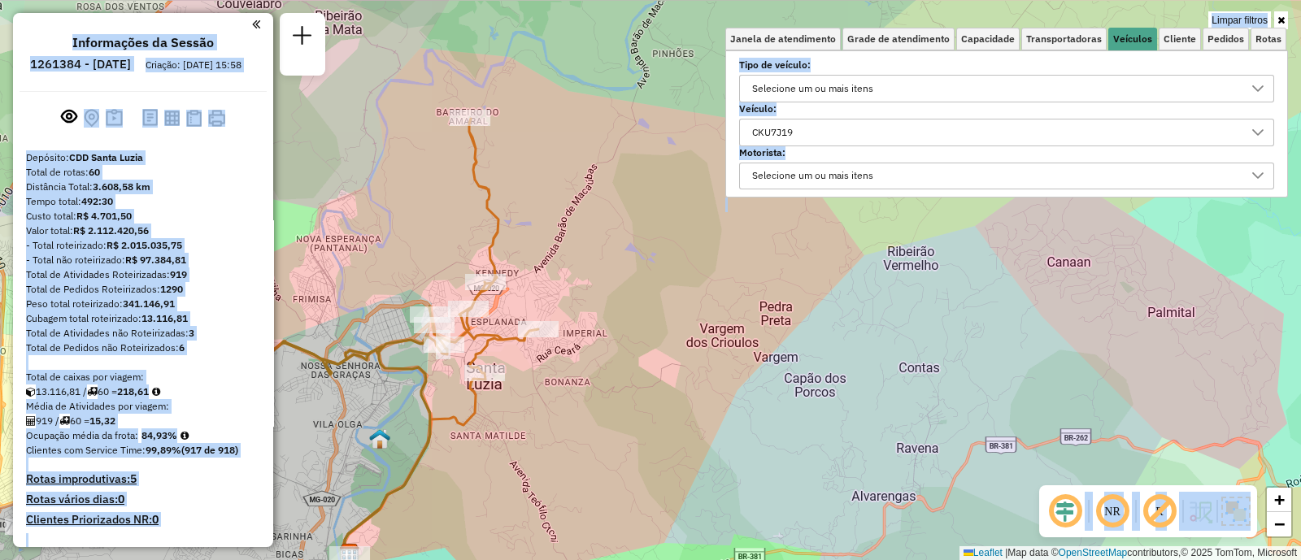
click at [1242, 509] on img at bounding box center [1235, 511] width 29 height 29
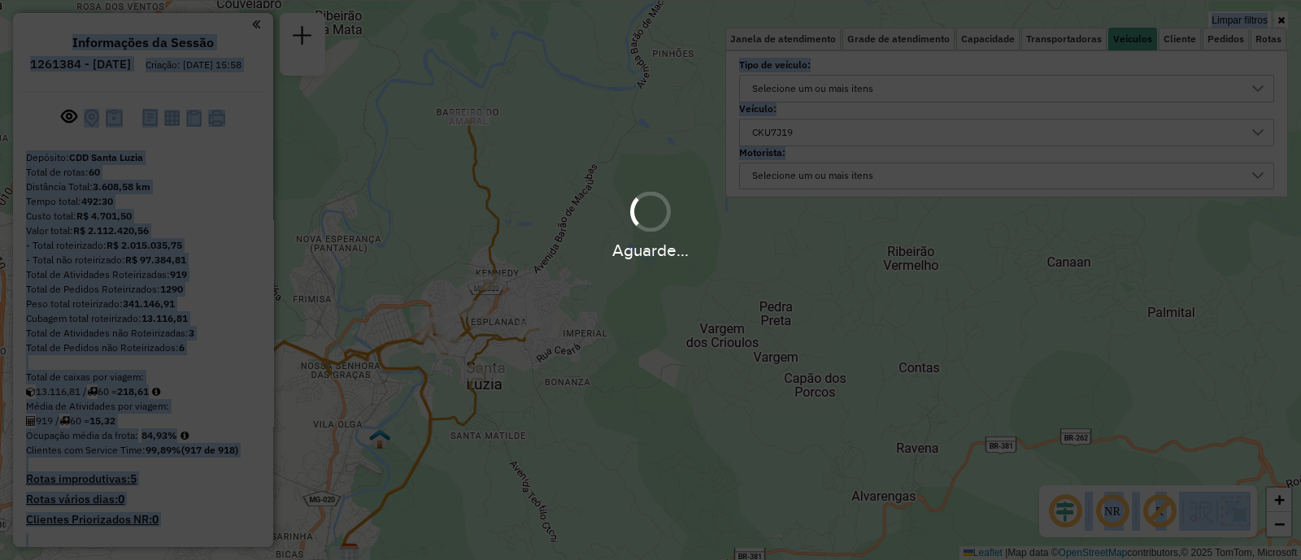
click at [719, 432] on div "Limpar filtros Janela de atendimento Grade de atendimento Capacidade Transporta…" at bounding box center [650, 280] width 1301 height 560
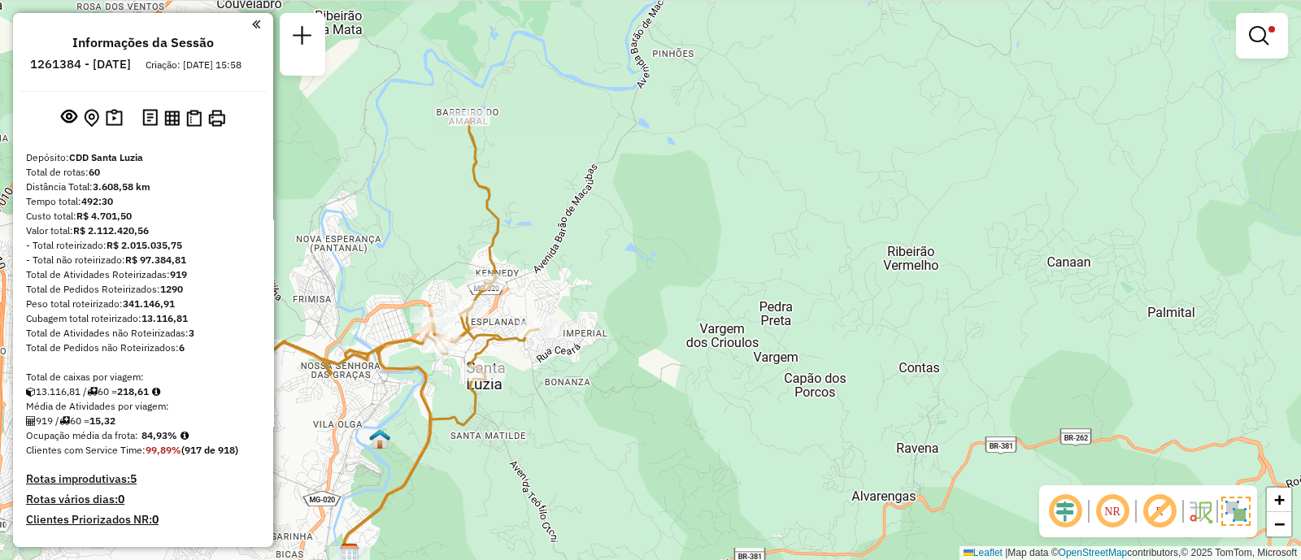
click at [1236, 508] on img at bounding box center [1235, 511] width 29 height 29
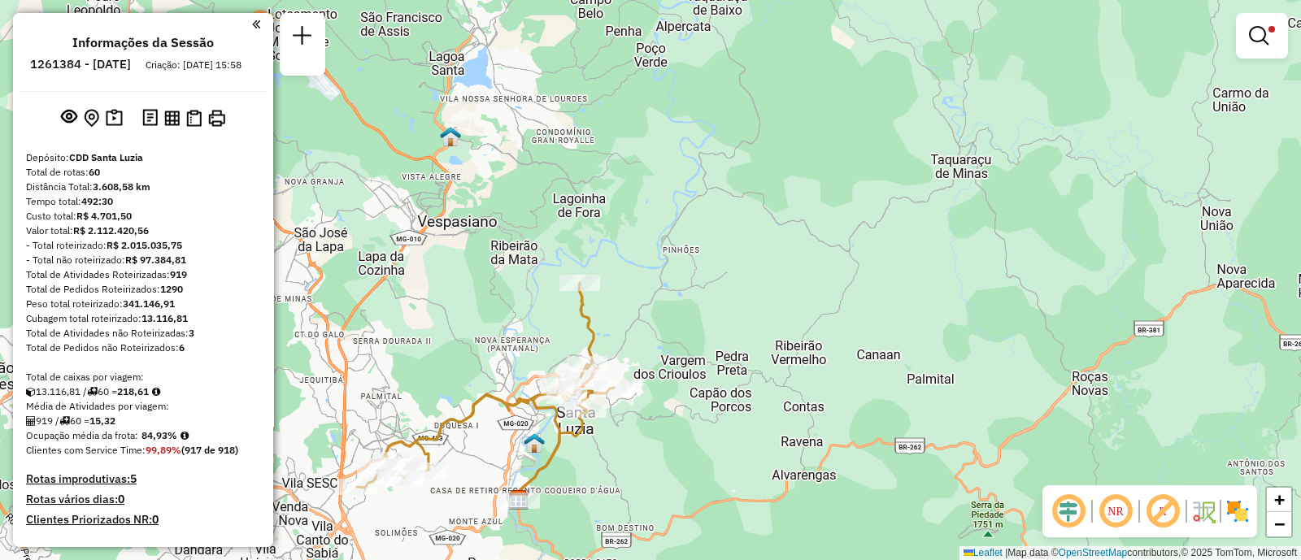
click at [1232, 514] on img at bounding box center [1238, 511] width 26 height 26
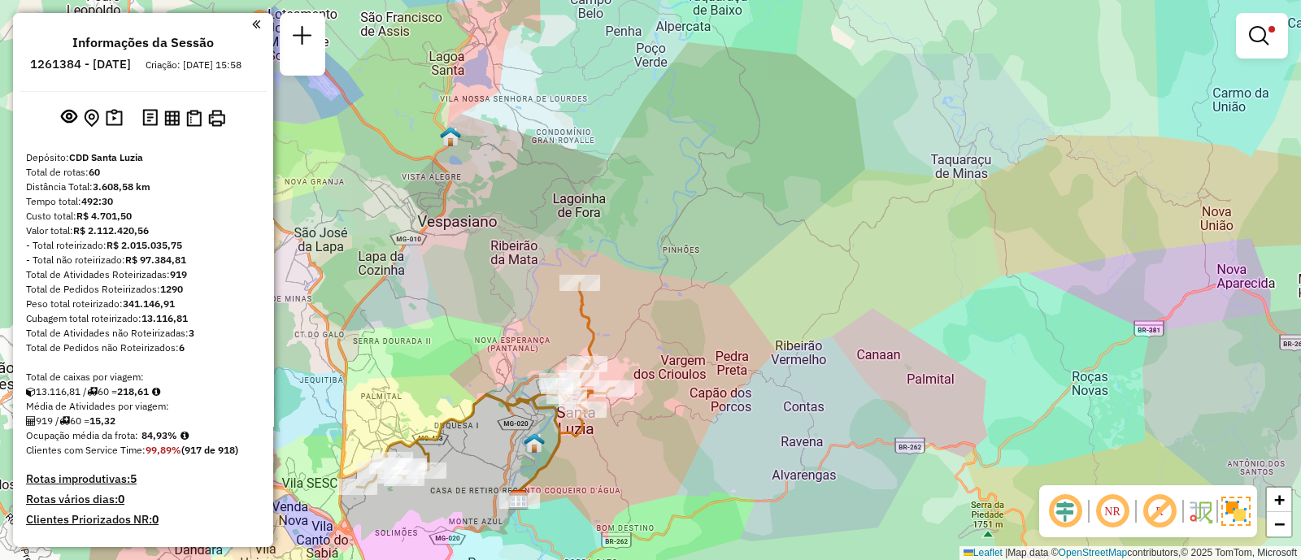
click at [671, 340] on div "Limpar filtros Janela de atendimento Grade de atendimento Capacidade Transporta…" at bounding box center [650, 280] width 1301 height 560
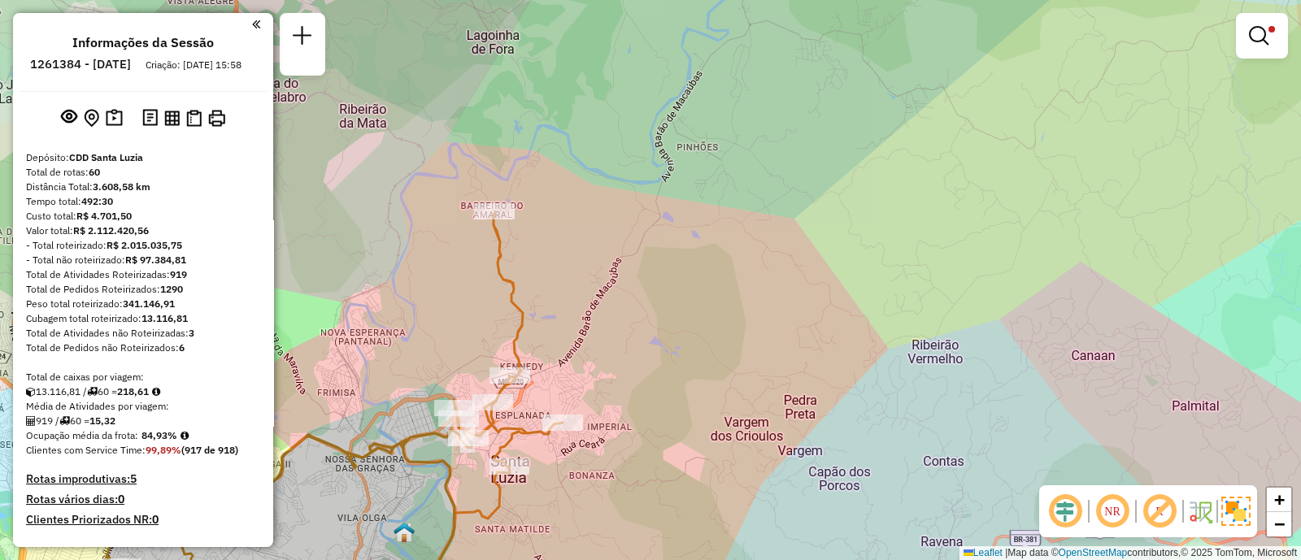
drag, startPoint x: 659, startPoint y: 384, endPoint x: 678, endPoint y: 248, distance: 137.1
click at [674, 267] on div "Limpar filtros Janela de atendimento Grade de atendimento Capacidade Transporta…" at bounding box center [650, 280] width 1301 height 560
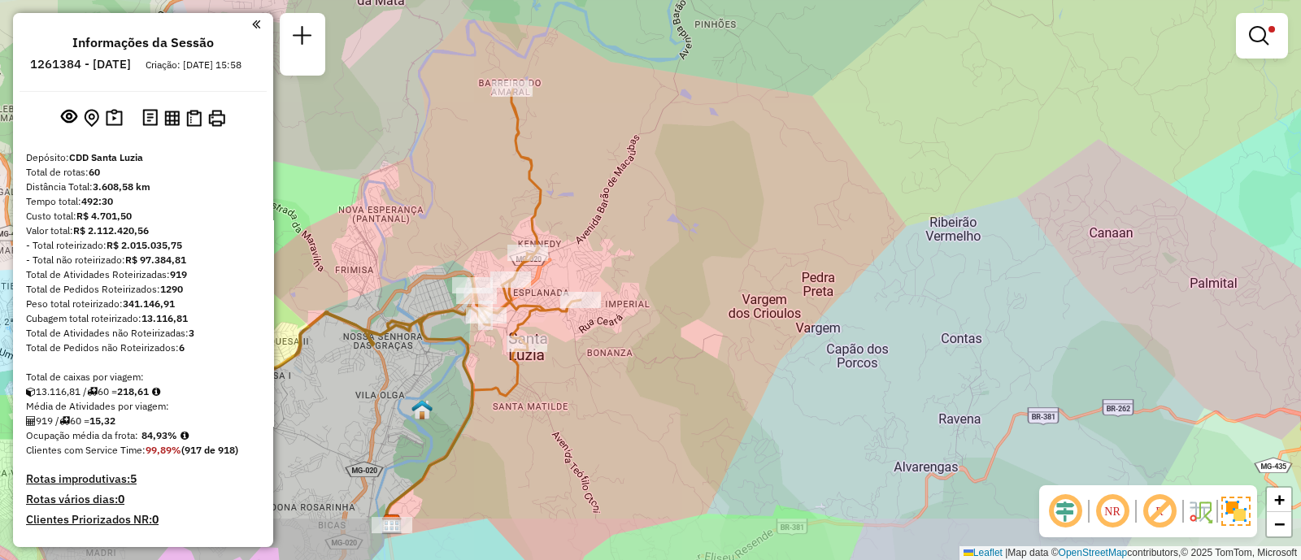
click at [680, 241] on div "Limpar filtros Janela de atendimento Grade de atendimento Capacidade Transporta…" at bounding box center [650, 280] width 1301 height 560
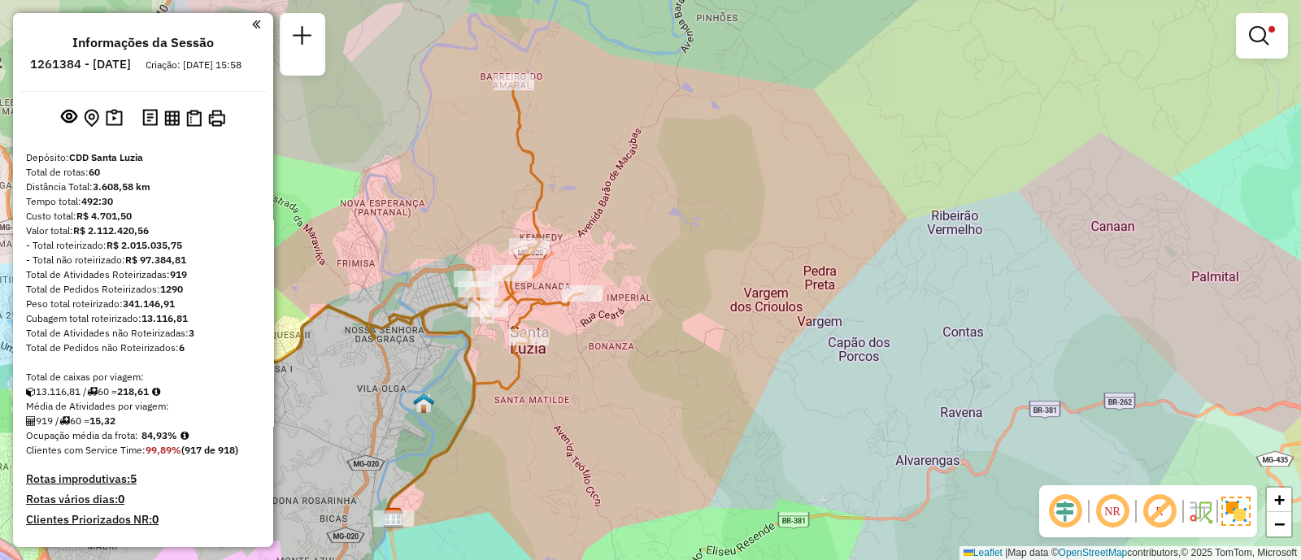
click at [671, 347] on div "Limpar filtros Janela de atendimento Grade de atendimento Capacidade Transporta…" at bounding box center [650, 280] width 1301 height 560
click at [760, 356] on div "Limpar filtros Janela de atendimento Grade de atendimento Capacidade Transporta…" at bounding box center [650, 280] width 1301 height 560
click at [637, 407] on div "Limpar filtros Janela de atendimento Grade de atendimento Capacidade Transporta…" at bounding box center [650, 280] width 1301 height 560
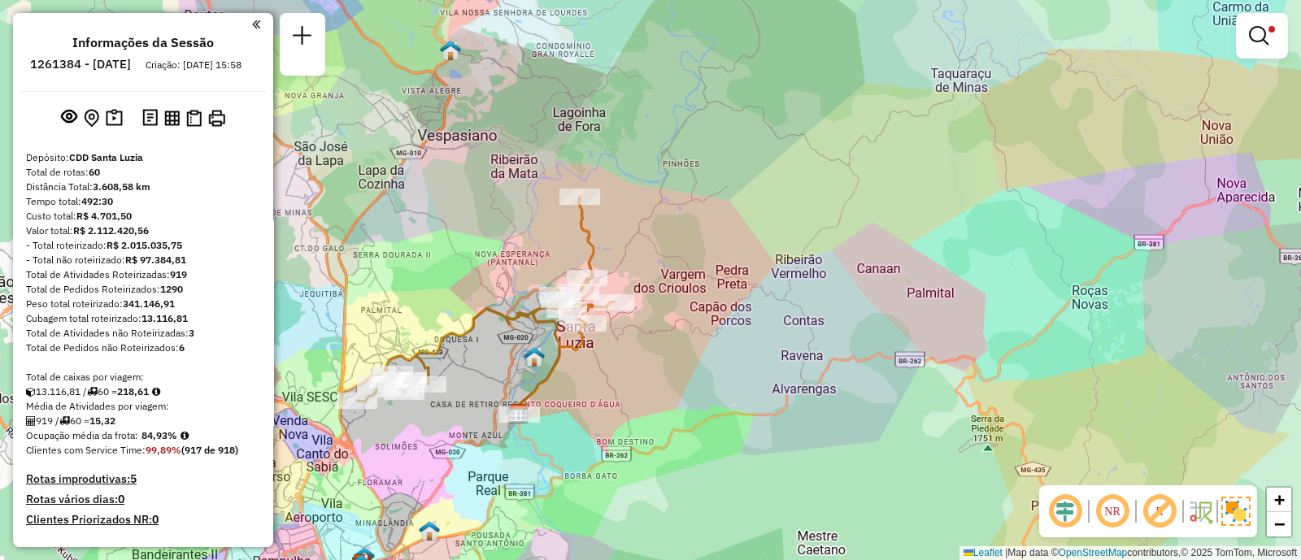
drag, startPoint x: 589, startPoint y: 355, endPoint x: 665, endPoint y: 368, distance: 76.6
click at [665, 368] on div "Limpar filtros Janela de atendimento Grade de atendimento Capacidade Transporta…" at bounding box center [650, 280] width 1301 height 560
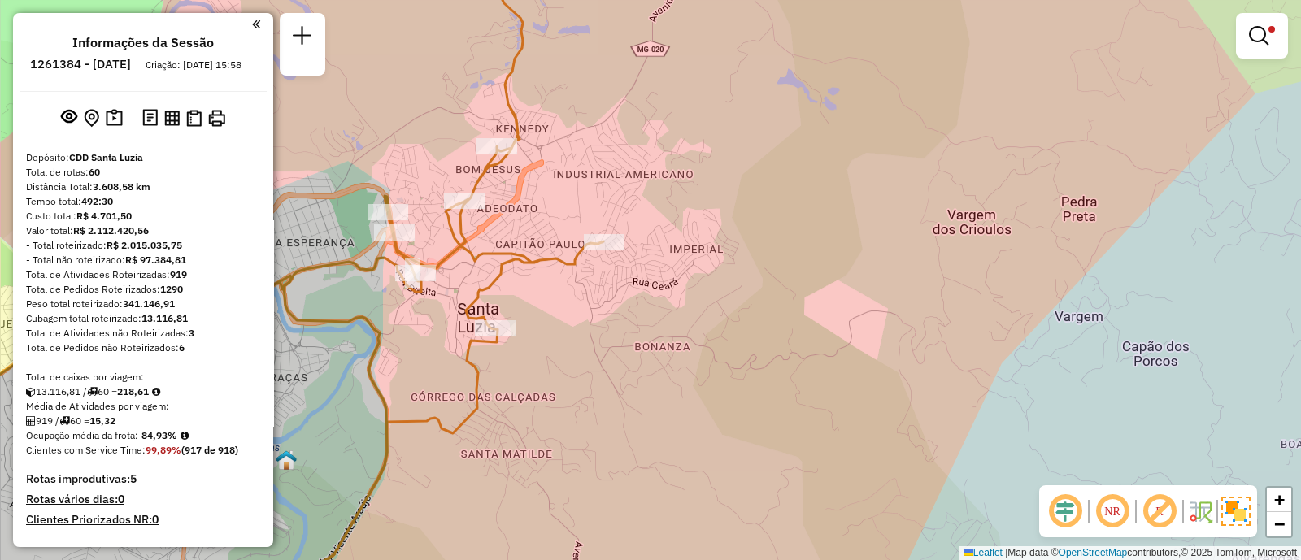
drag, startPoint x: 629, startPoint y: 307, endPoint x: 673, endPoint y: 388, distance: 91.7
click at [673, 388] on div "Limpar filtros Janela de atendimento Grade de atendimento Capacidade Transporta…" at bounding box center [650, 280] width 1301 height 560
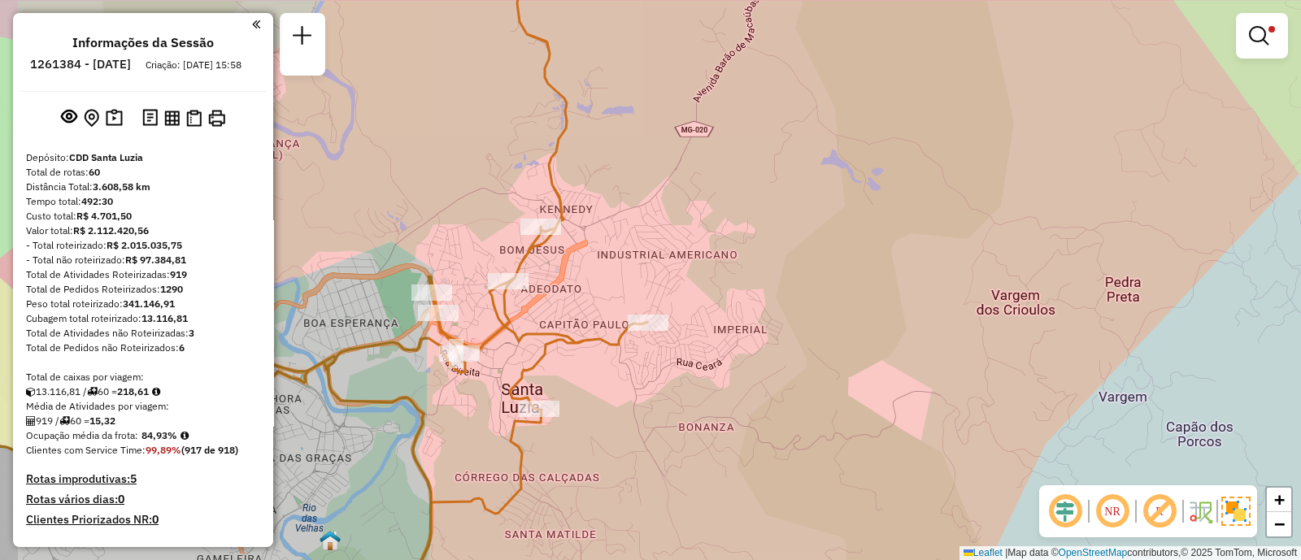
click at [673, 388] on div "Limpar filtros Janela de atendimento Grade de atendimento Capacidade Transporta…" at bounding box center [650, 280] width 1301 height 560
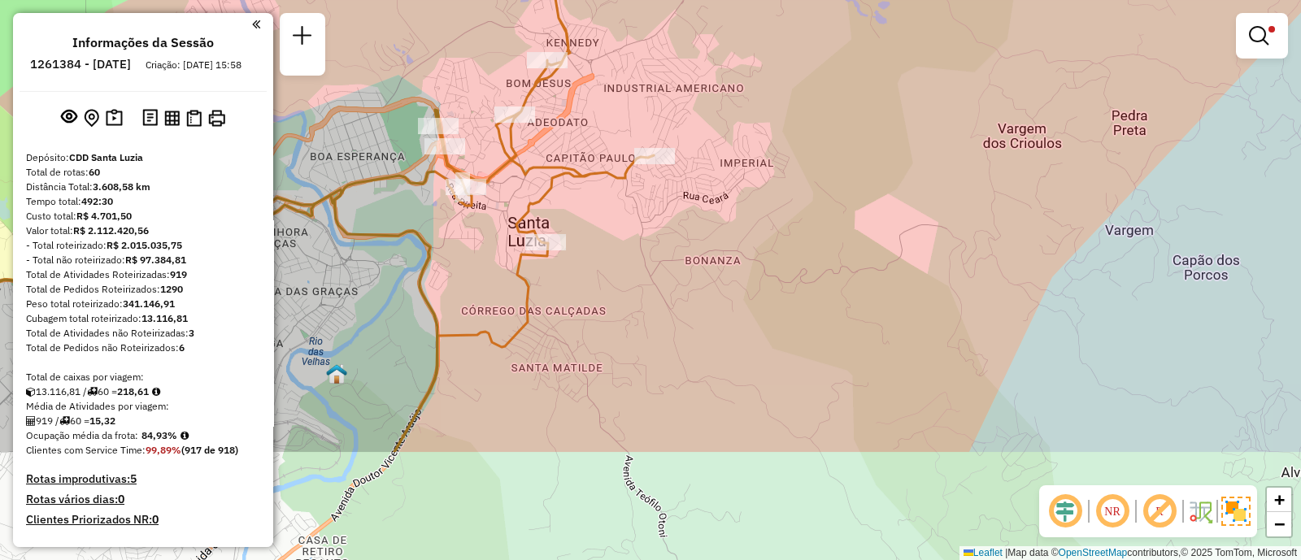
drag, startPoint x: 672, startPoint y: 423, endPoint x: 660, endPoint y: 159, distance: 263.7
click at [660, 160] on div "Limpar filtros Janela de atendimento Grade de atendimento Capacidade Transporta…" at bounding box center [650, 280] width 1301 height 560
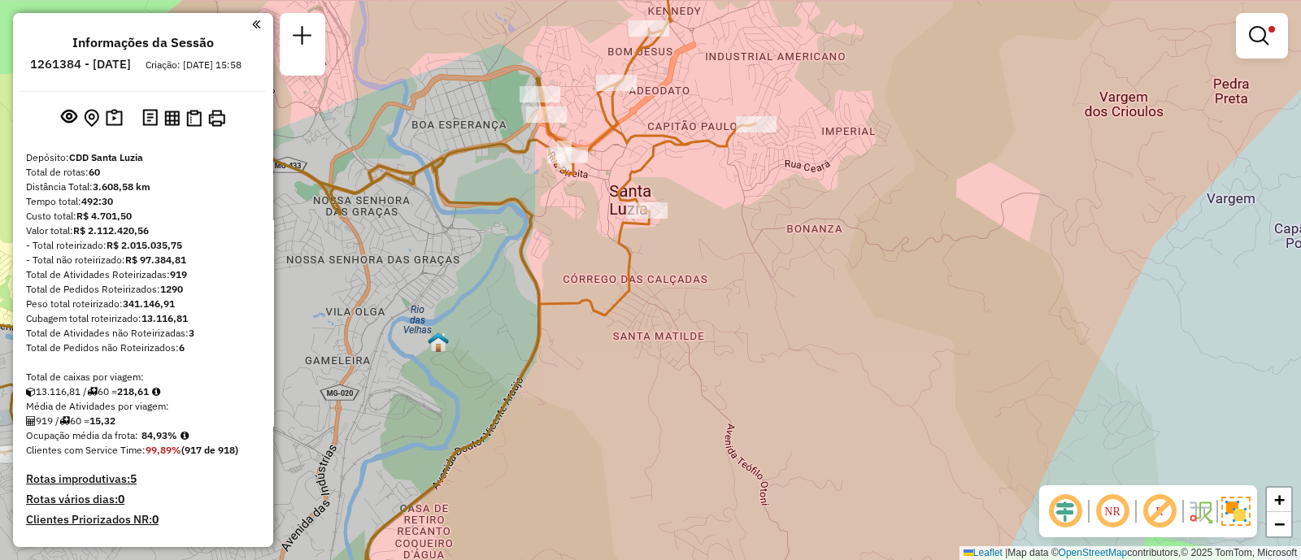
drag, startPoint x: 681, startPoint y: 294, endPoint x: 703, endPoint y: 350, distance: 59.5
click at [703, 350] on div "Limpar filtros Janela de atendimento Grade de atendimento Capacidade Transporta…" at bounding box center [650, 280] width 1301 height 560
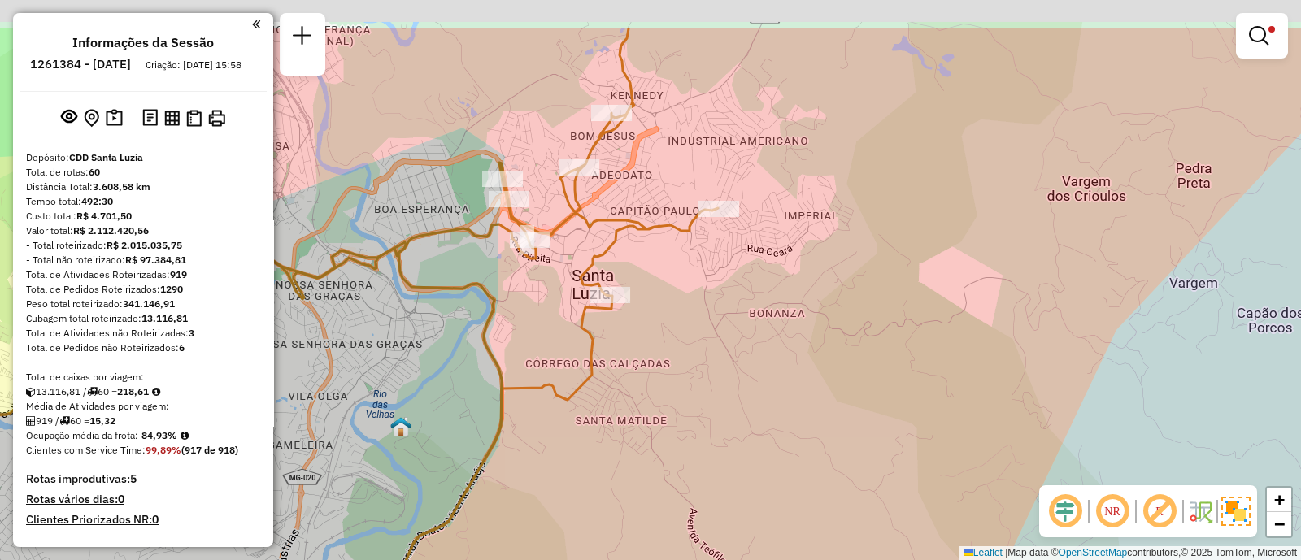
drag, startPoint x: 863, startPoint y: 268, endPoint x: 825, endPoint y: 358, distance: 96.9
click at [825, 358] on div "Limpar filtros Janela de atendimento Grade de atendimento Capacidade Transporta…" at bounding box center [650, 280] width 1301 height 560
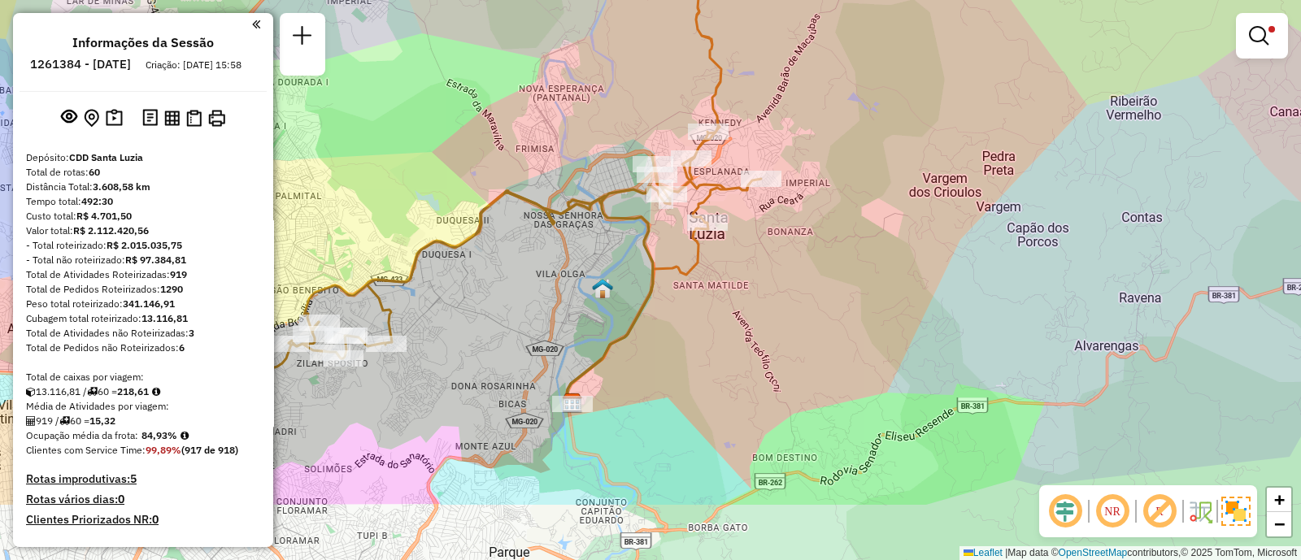
drag, startPoint x: 777, startPoint y: 420, endPoint x: 772, endPoint y: 305, distance: 114.7
click at [772, 305] on div "Limpar filtros Janela de atendimento Grade de atendimento Capacidade Transporta…" at bounding box center [650, 280] width 1301 height 560
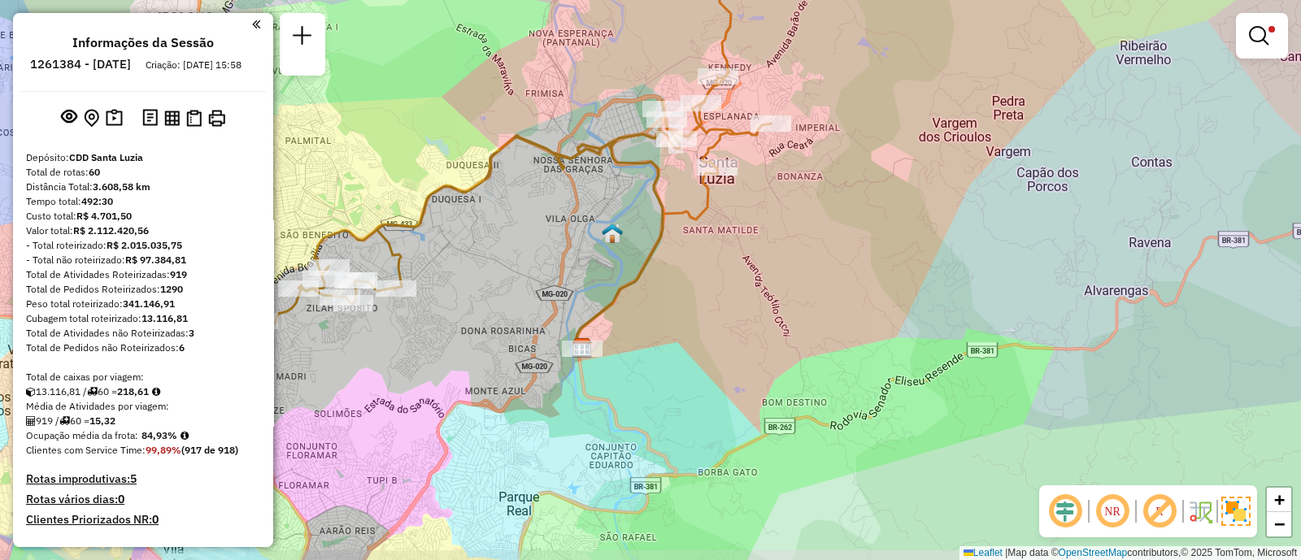
drag, startPoint x: 730, startPoint y: 362, endPoint x: 740, endPoint y: 311, distance: 52.1
click at [740, 311] on div "Limpar filtros Janela de atendimento Grade de atendimento Capacidade Transporta…" at bounding box center [650, 280] width 1301 height 560
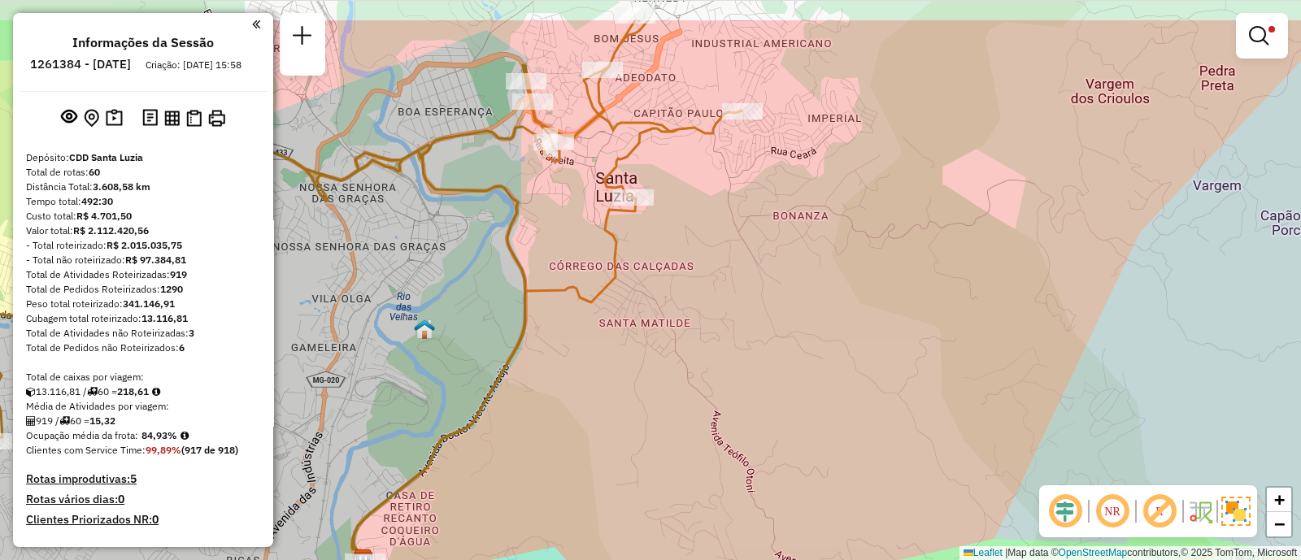
drag, startPoint x: 671, startPoint y: 275, endPoint x: 627, endPoint y: 372, distance: 106.3
click at [634, 363] on div "Limpar filtros Janela de atendimento Grade de atendimento Capacidade Transporta…" at bounding box center [650, 280] width 1301 height 560
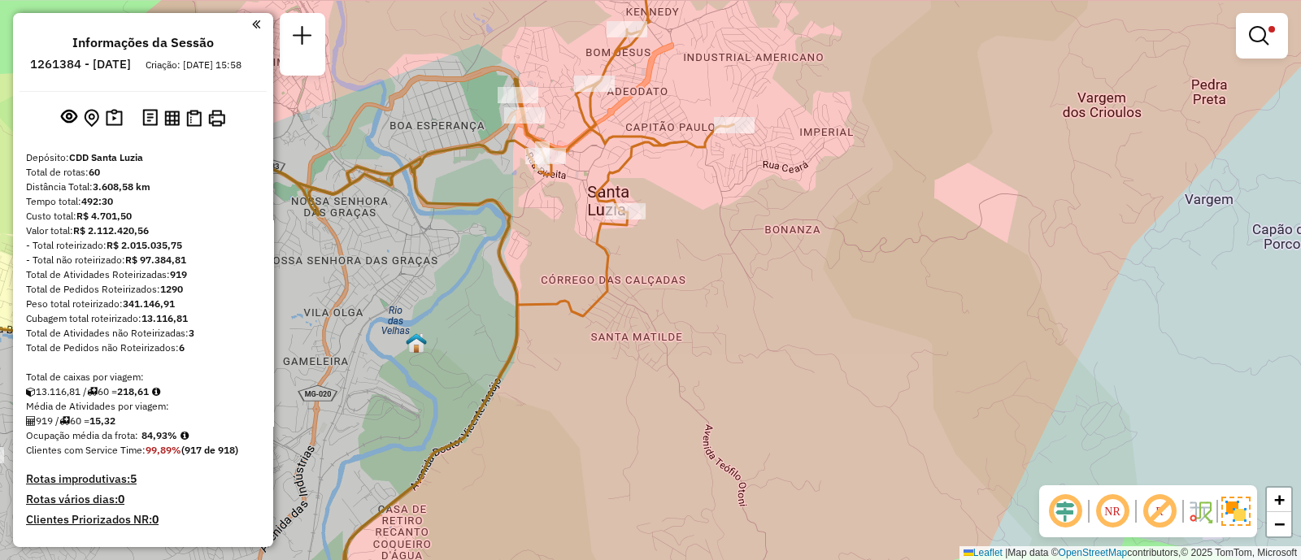
click at [620, 403] on div "Limpar filtros Janela de atendimento Grade de atendimento Capacidade Transporta…" at bounding box center [650, 280] width 1301 height 560
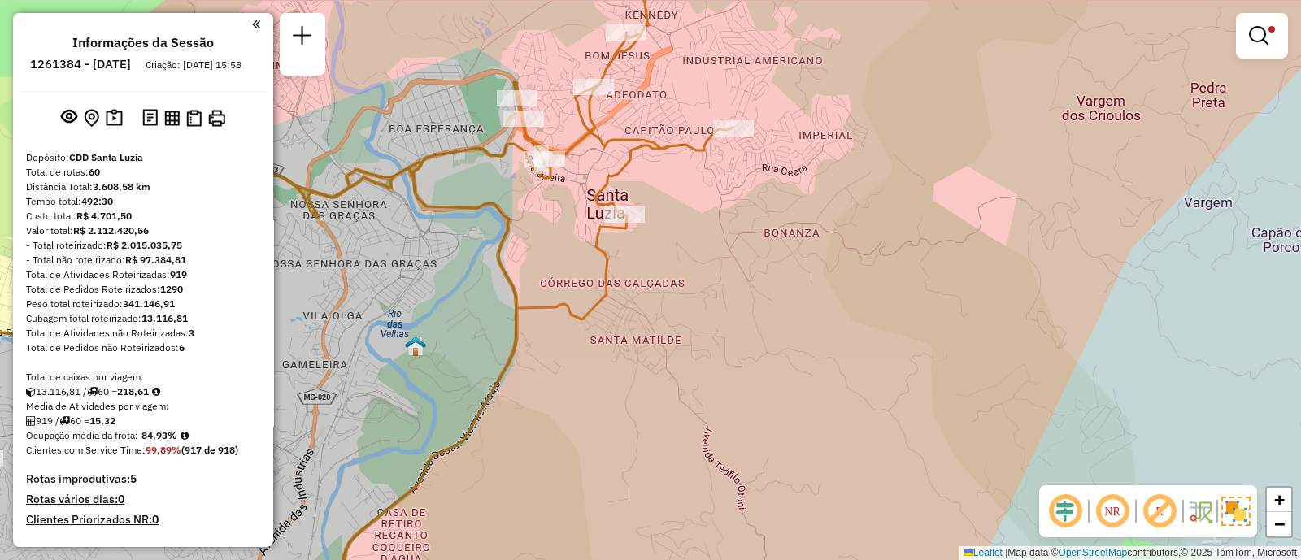
click at [619, 404] on div "Limpar filtros Janela de atendimento Grade de atendimento Capacidade Transporta…" at bounding box center [650, 280] width 1301 height 560
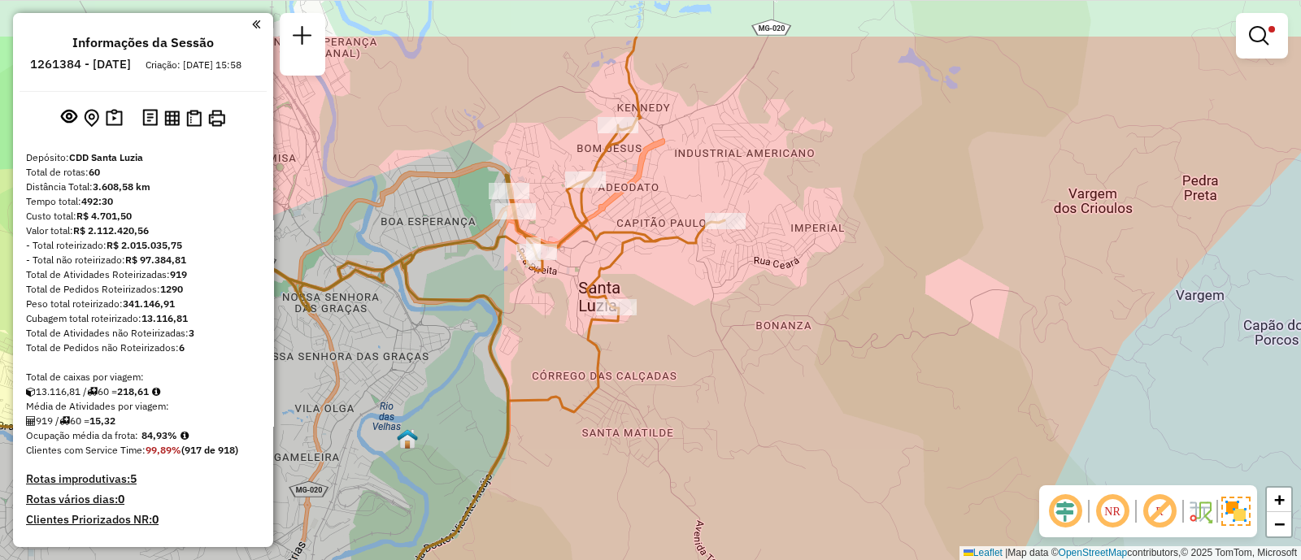
drag, startPoint x: 624, startPoint y: 368, endPoint x: 614, endPoint y: 454, distance: 86.7
click at [614, 454] on div "Limpar filtros Janela de atendimento Grade de atendimento Capacidade Transporta…" at bounding box center [650, 280] width 1301 height 560
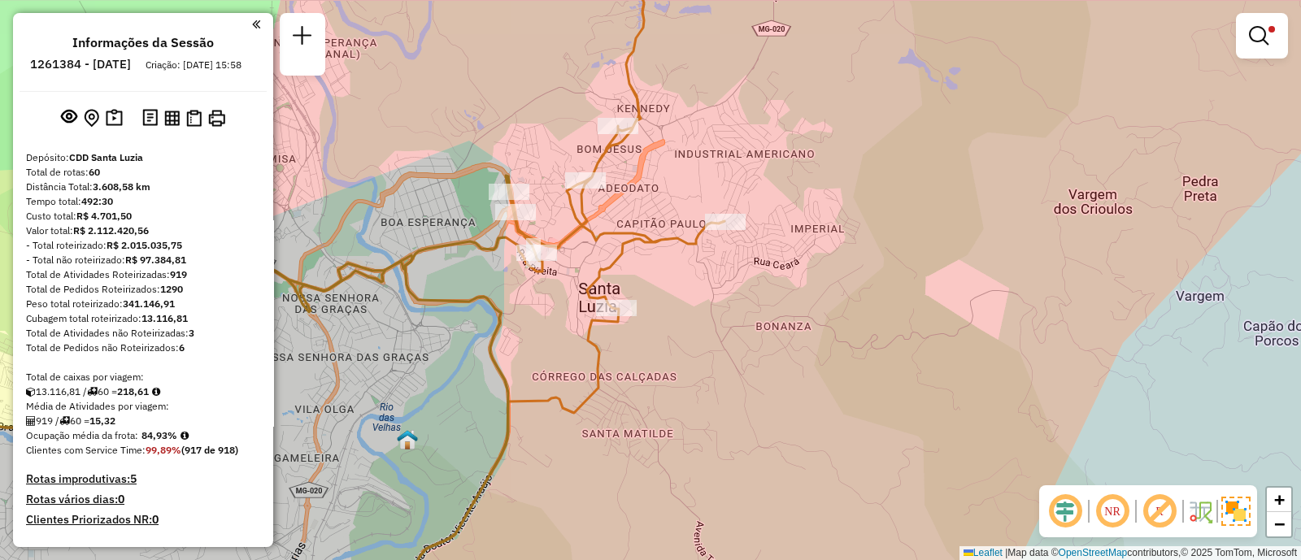
click at [614, 454] on div "Limpar filtros Janela de atendimento Grade de atendimento Capacidade Transporta…" at bounding box center [650, 280] width 1301 height 560
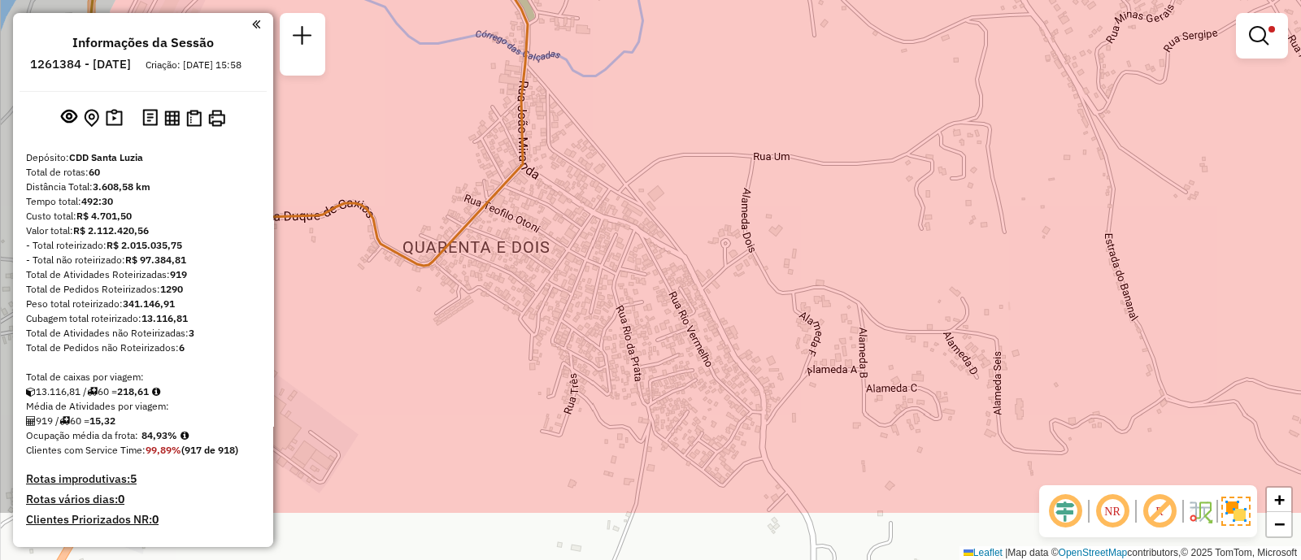
drag, startPoint x: 732, startPoint y: 345, endPoint x: 673, endPoint y: 245, distance: 115.9
click at [673, 245] on div "Limpar filtros Janela de atendimento Grade de atendimento Capacidade Transporta…" at bounding box center [650, 280] width 1301 height 560
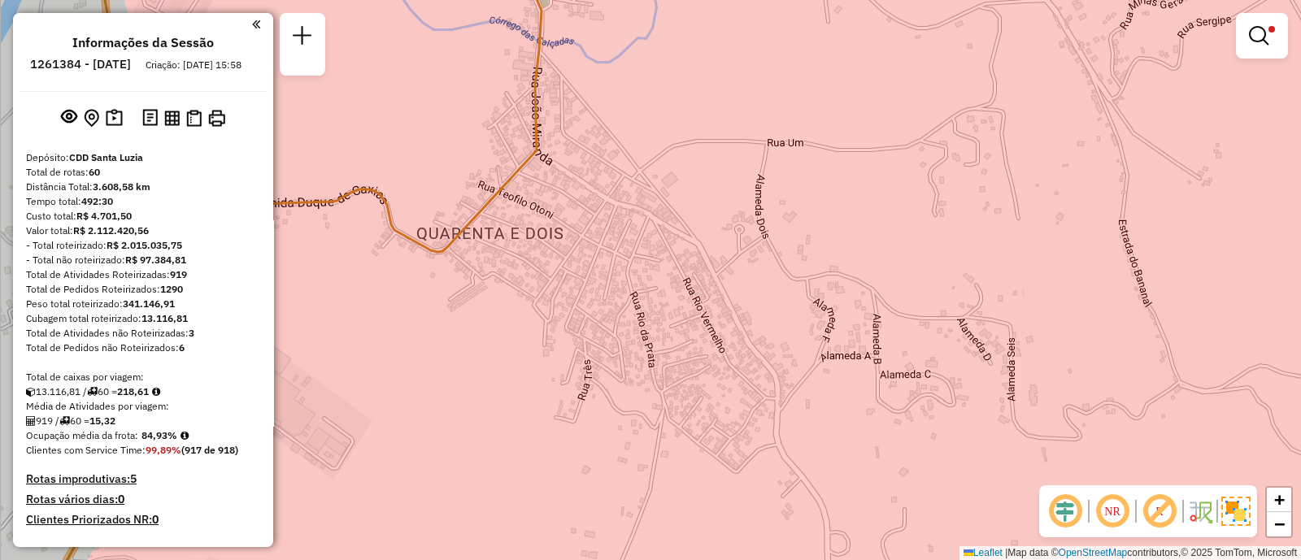
drag, startPoint x: 673, startPoint y: 245, endPoint x: 689, endPoint y: 232, distance: 20.2
click at [689, 232] on div "Limpar filtros Janela de atendimento Grade de atendimento Capacidade Transporta…" at bounding box center [650, 280] width 1301 height 560
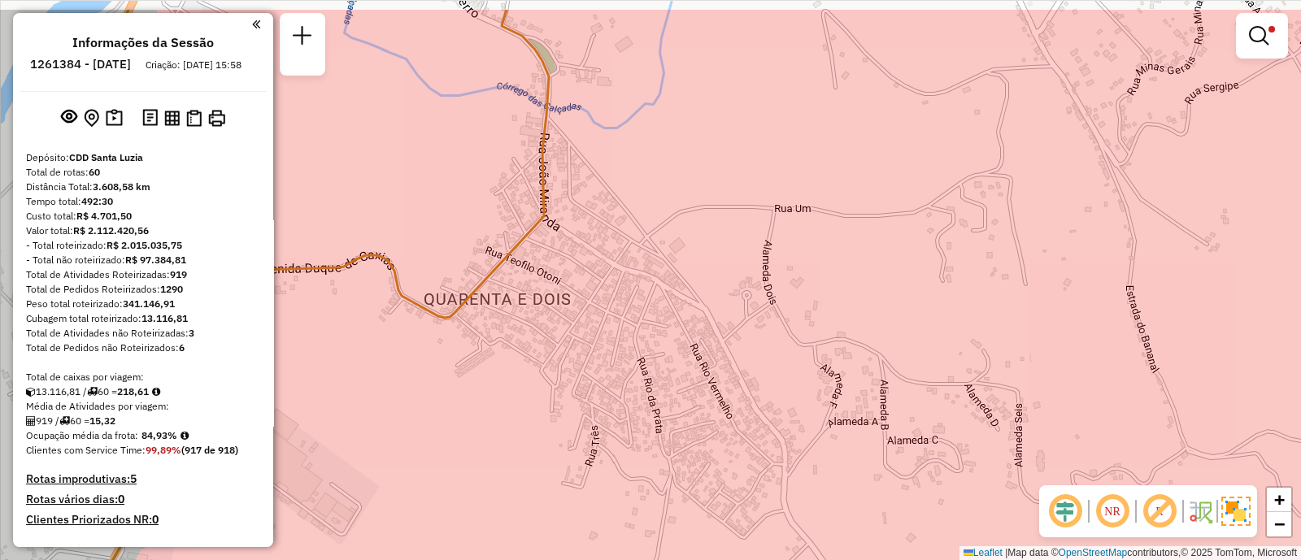
drag, startPoint x: 683, startPoint y: 245, endPoint x: 691, endPoint y: 323, distance: 78.5
click at [690, 315] on div "Limpar filtros Janela de atendimento Grade de atendimento Capacidade Transporta…" at bounding box center [650, 280] width 1301 height 560
click at [691, 318] on div "Limpar filtros Janela de atendimento Grade de atendimento Capacidade Transporta…" at bounding box center [650, 280] width 1301 height 560
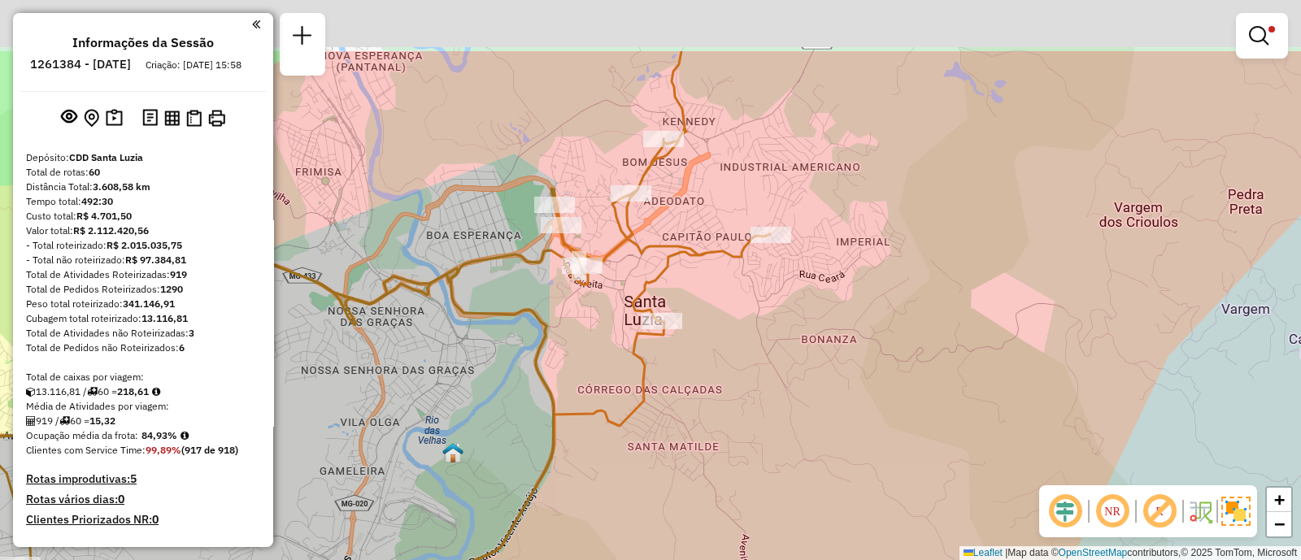
drag, startPoint x: 691, startPoint y: 221, endPoint x: 707, endPoint y: 346, distance: 125.5
click at [707, 346] on div "Limpar filtros Janela de atendimento Grade de atendimento Capacidade Transporta…" at bounding box center [650, 280] width 1301 height 560
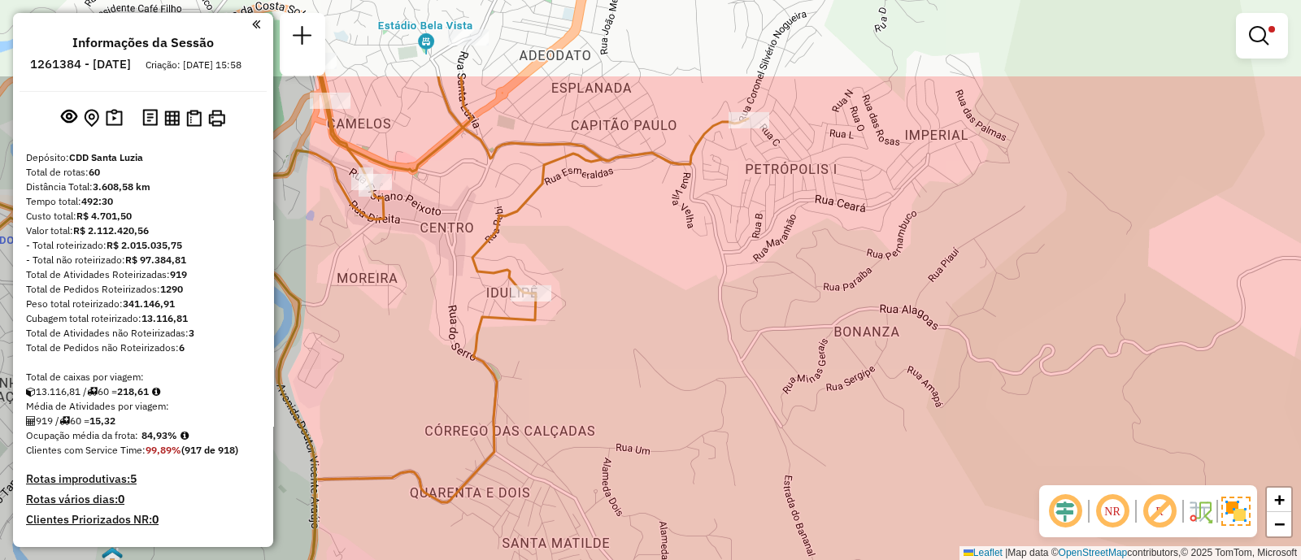
drag, startPoint x: 524, startPoint y: 337, endPoint x: 654, endPoint y: 544, distance: 244.3
click at [654, 544] on div "Limpar filtros Janela de atendimento Grade de atendimento Capacidade Transporta…" at bounding box center [650, 280] width 1301 height 560
click at [654, 546] on div "Limpar filtros Janela de atendimento Grade de atendimento Capacidade Transporta…" at bounding box center [650, 280] width 1301 height 560
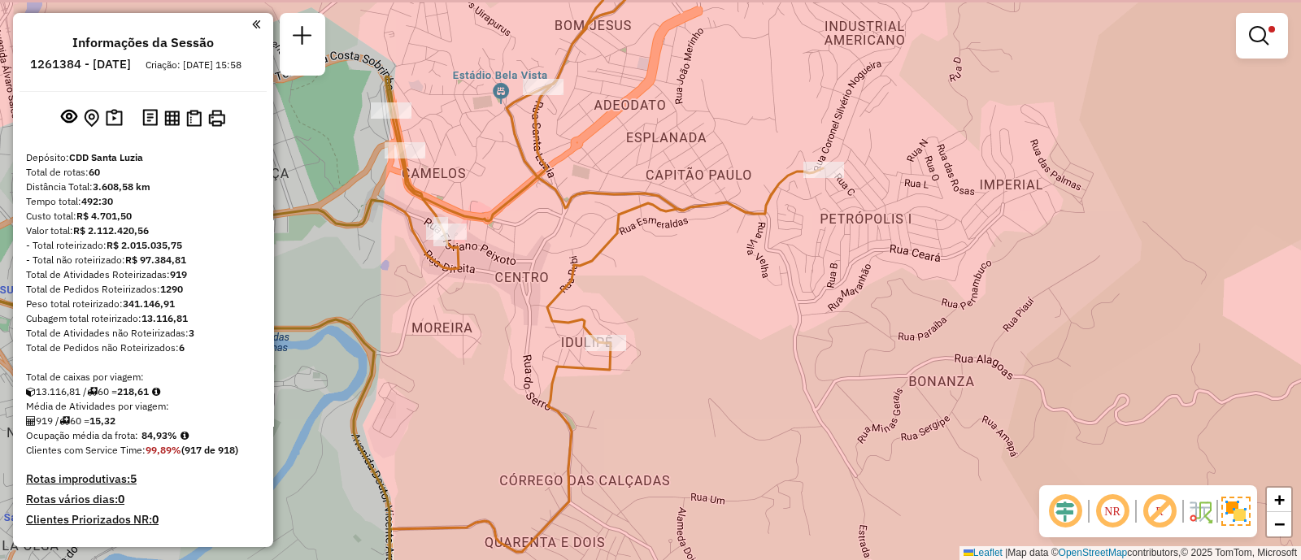
drag, startPoint x: 631, startPoint y: 255, endPoint x: 757, endPoint y: 302, distance: 134.6
click at [671, 283] on div "Limpar filtros Janela de atendimento Grade de atendimento Capacidade Transporta…" at bounding box center [650, 280] width 1301 height 560
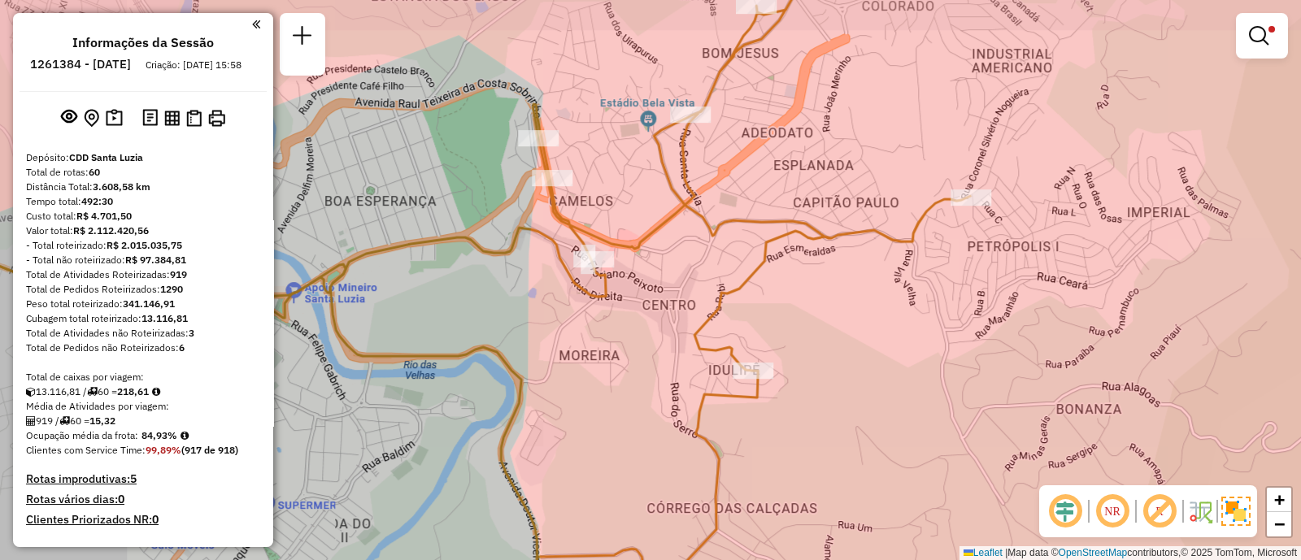
drag, startPoint x: 757, startPoint y: 302, endPoint x: 813, endPoint y: 305, distance: 56.2
click at [813, 305] on div "Limpar filtros Janela de atendimento Grade de atendimento Capacidade Transporta…" at bounding box center [650, 280] width 1301 height 560
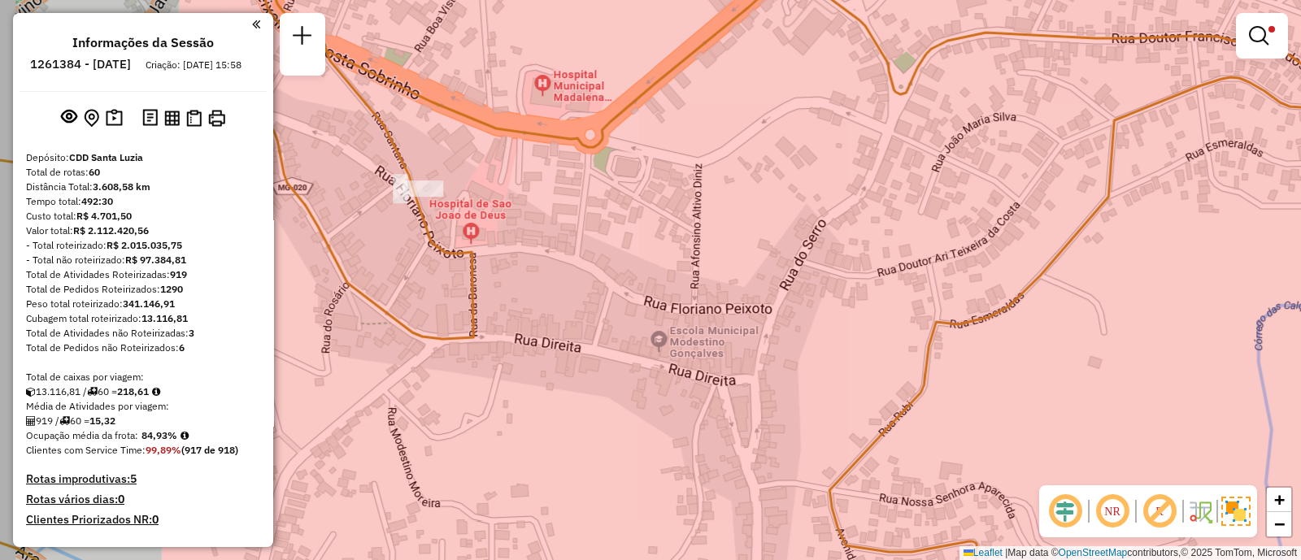
drag, startPoint x: 540, startPoint y: 260, endPoint x: 590, endPoint y: 297, distance: 62.3
click at [587, 294] on div "Limpar filtros Janela de atendimento Grade de atendimento Capacidade Transporta…" at bounding box center [650, 280] width 1301 height 560
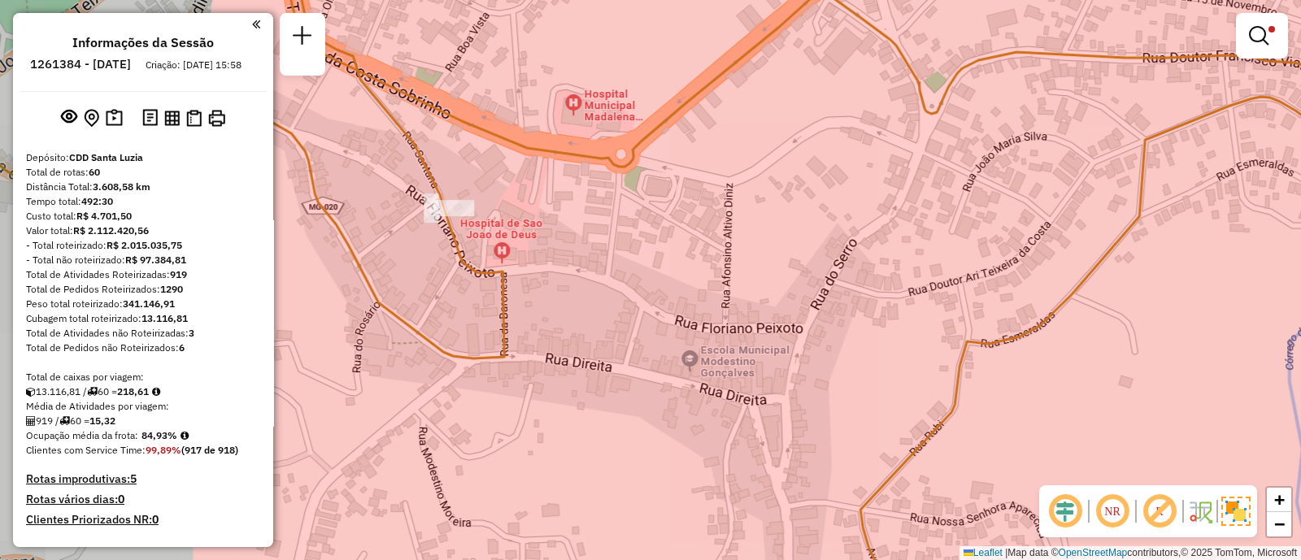
click at [594, 298] on div "Limpar filtros Janela de atendimento Grade de atendimento Capacidade Transporta…" at bounding box center [650, 280] width 1301 height 560
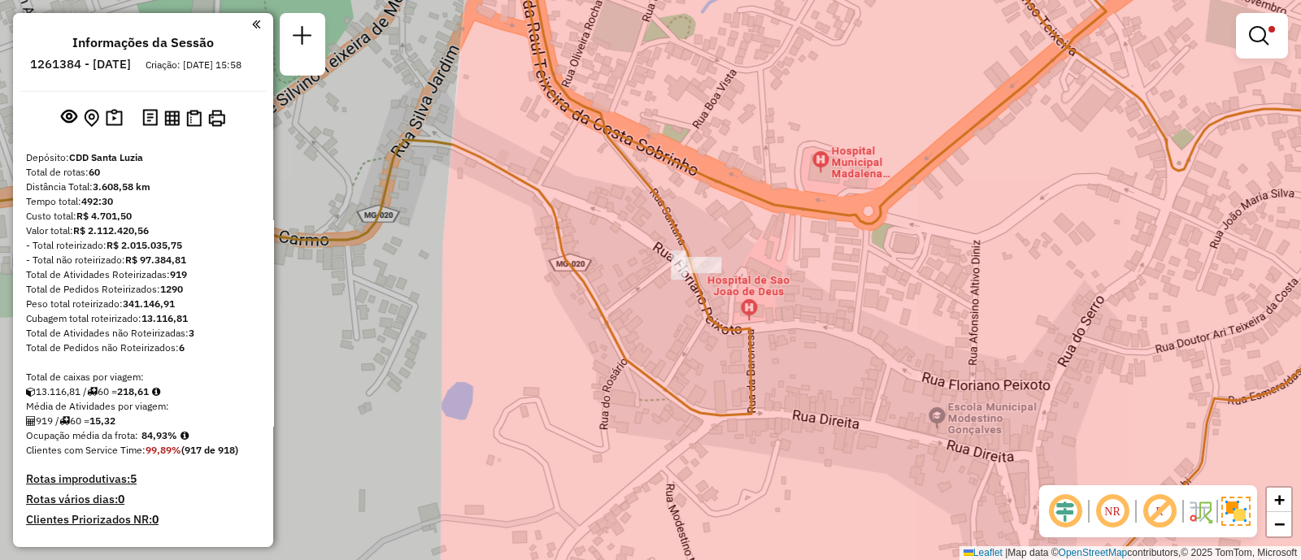
drag, startPoint x: 786, startPoint y: 337, endPoint x: 868, endPoint y: 363, distance: 85.9
click at [862, 369] on div "Limpar filtros Janela de atendimento Grade de atendimento Capacidade Transporta…" at bounding box center [650, 280] width 1301 height 560
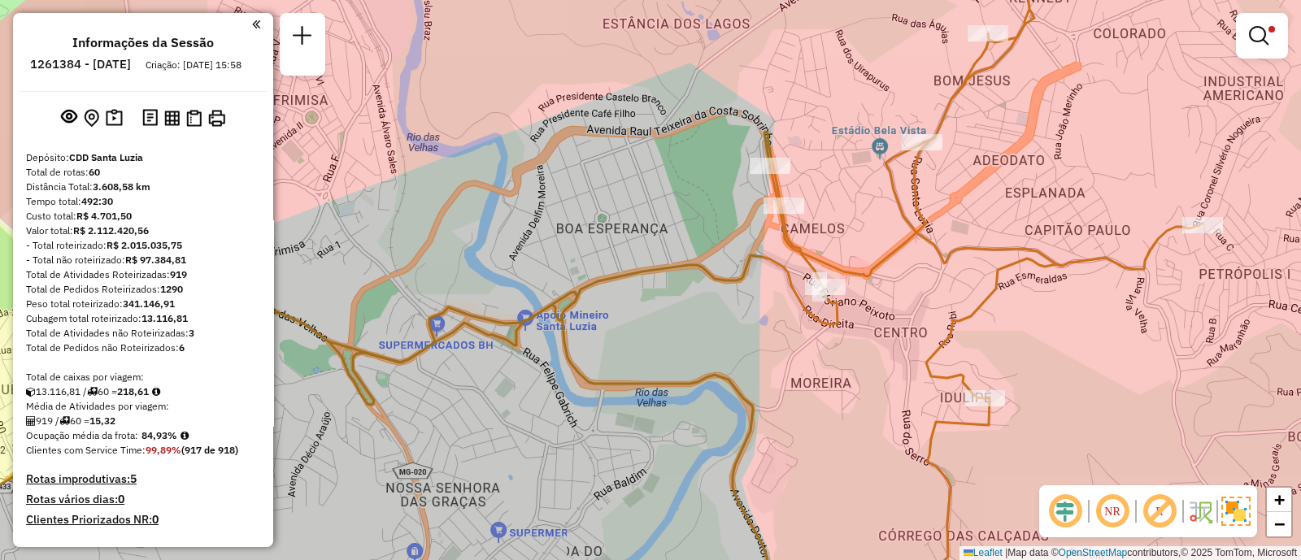
drag, startPoint x: 975, startPoint y: 380, endPoint x: 934, endPoint y: 335, distance: 60.4
click at [934, 335] on icon at bounding box center [520, 247] width 1364 height 672
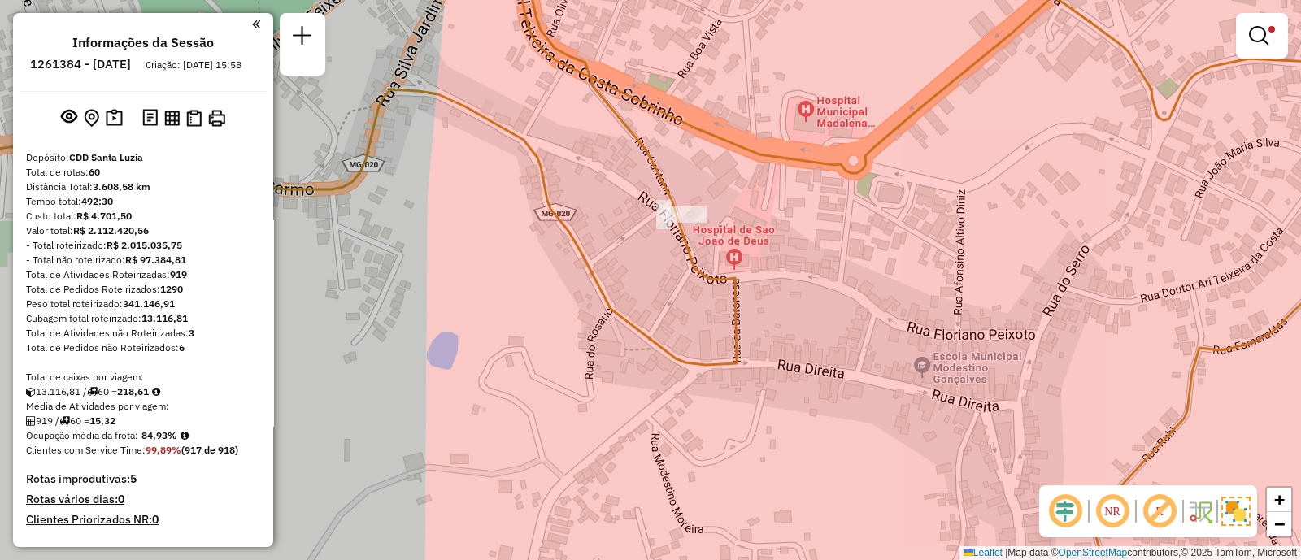
drag, startPoint x: 798, startPoint y: 274, endPoint x: 858, endPoint y: 306, distance: 68.0
click at [858, 306] on div "Limpar filtros Janela de atendimento Grade de atendimento Capacidade Transporta…" at bounding box center [650, 280] width 1301 height 560
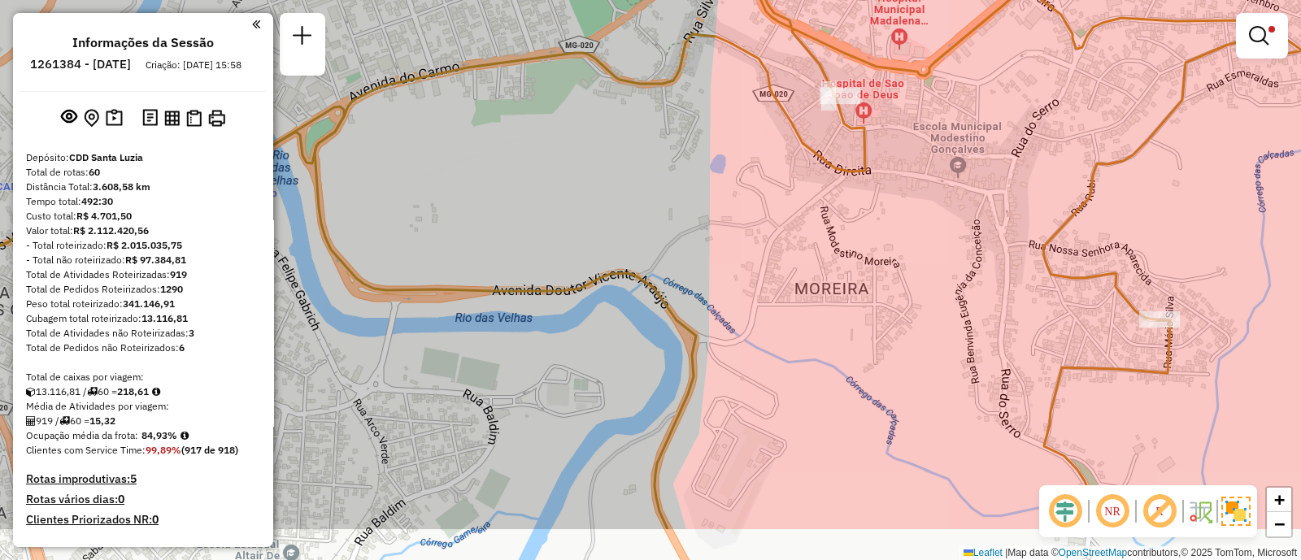
drag, startPoint x: 913, startPoint y: 415, endPoint x: 863, endPoint y: 322, distance: 106.2
click at [863, 322] on div "Limpar filtros Janela de atendimento Grade de atendimento Capacidade Transporta…" at bounding box center [650, 280] width 1301 height 560
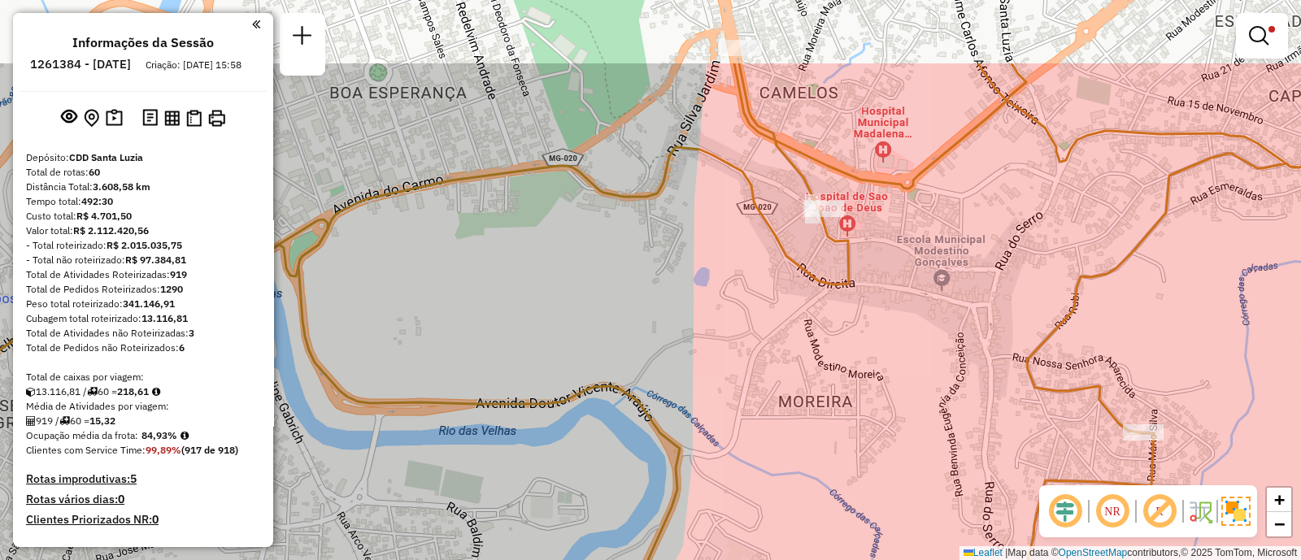
drag, startPoint x: 1041, startPoint y: 216, endPoint x: 1031, endPoint y: 338, distance: 122.4
click at [1031, 337] on div "Limpar filtros Janela de atendimento Grade de atendimento Capacidade Transporta…" at bounding box center [650, 280] width 1301 height 560
click at [1031, 339] on div "Limpar filtros Janela de atendimento Grade de atendimento Capacidade Transporta…" at bounding box center [650, 280] width 1301 height 560
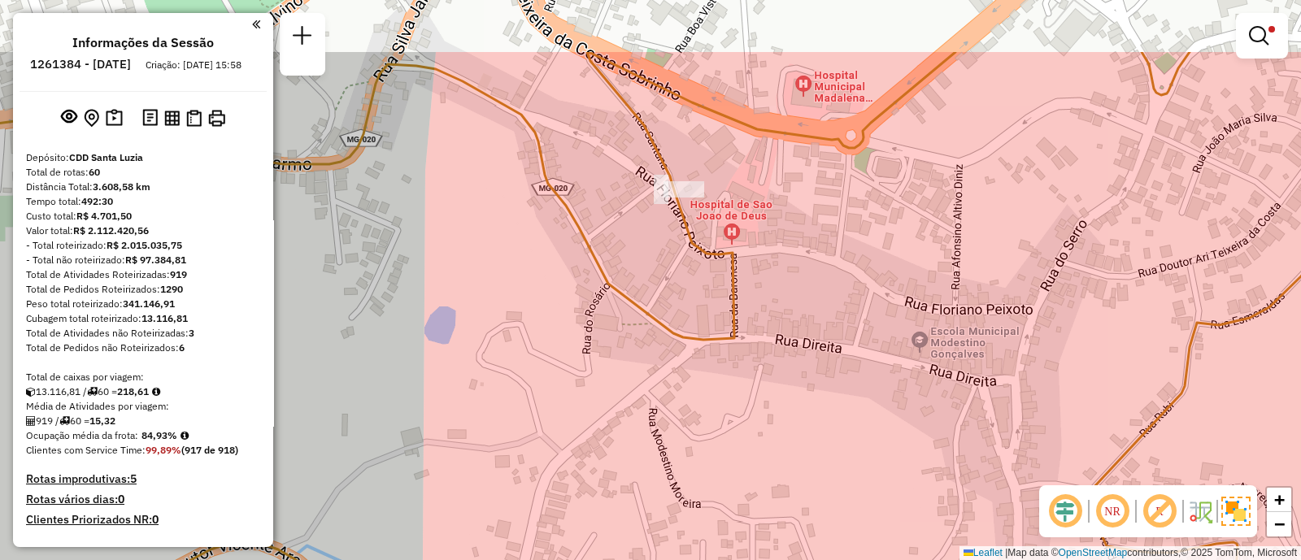
drag, startPoint x: 972, startPoint y: 276, endPoint x: 1085, endPoint y: 407, distance: 172.9
click at [1085, 407] on div "Limpar filtros Janela de atendimento Grade de atendimento Capacidade Transporta…" at bounding box center [650, 280] width 1301 height 560
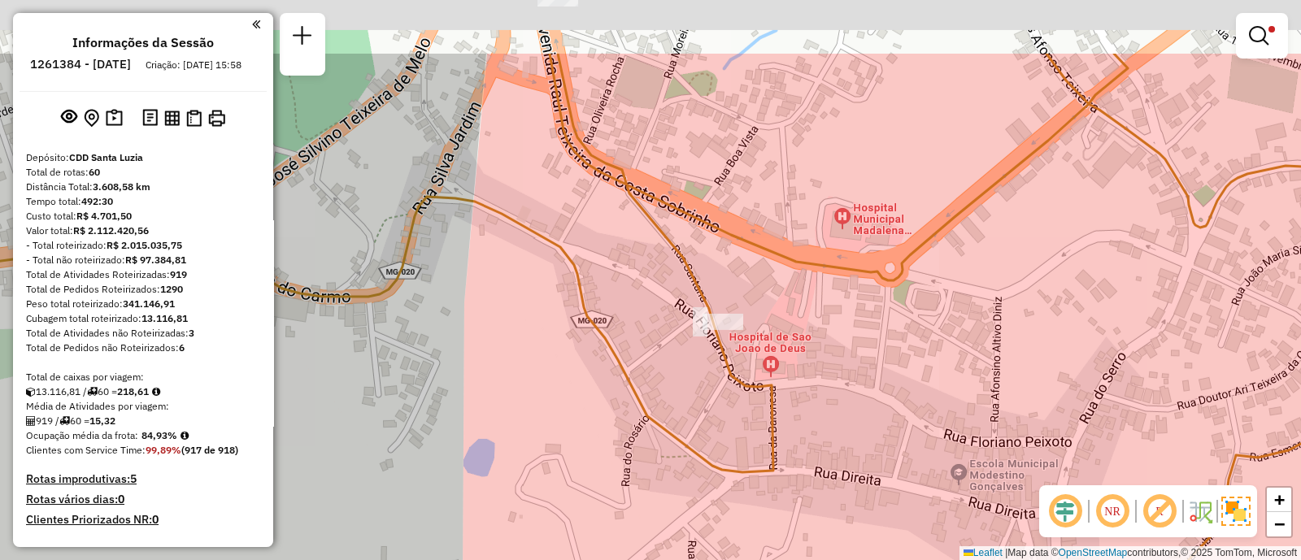
drag, startPoint x: 919, startPoint y: 258, endPoint x: 889, endPoint y: 380, distance: 125.6
click at [907, 372] on div "Limpar filtros Janela de atendimento Grade de atendimento Capacidade Transporta…" at bounding box center [650, 280] width 1301 height 560
click at [890, 380] on div "Limpar filtros Janela de atendimento Grade de atendimento Capacidade Transporta…" at bounding box center [650, 280] width 1301 height 560
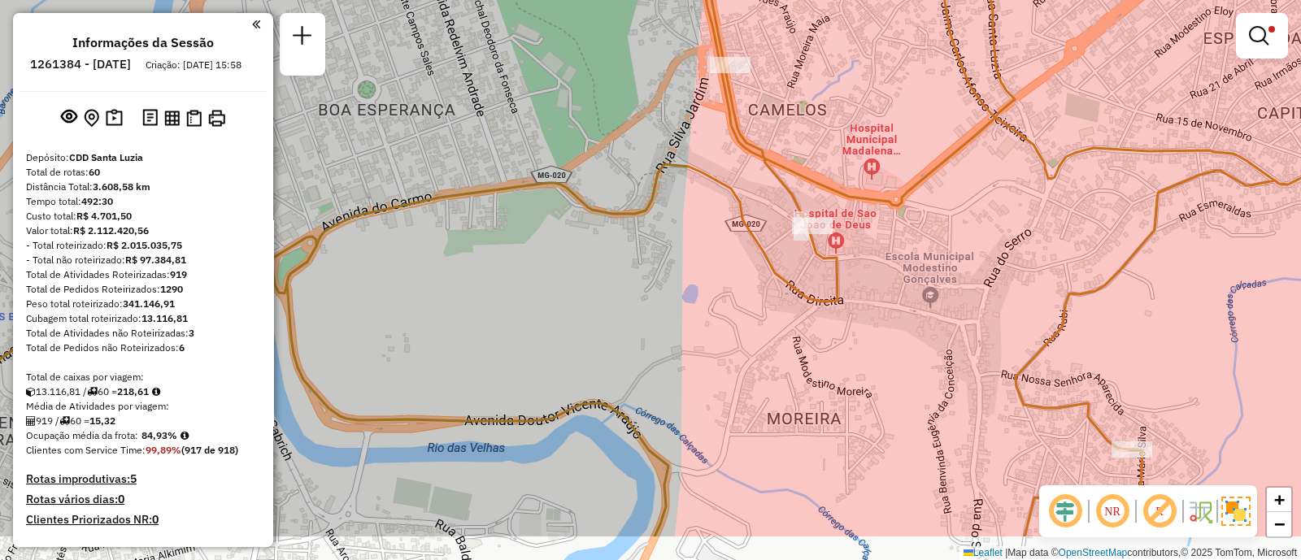
drag, startPoint x: 979, startPoint y: 319, endPoint x: 963, endPoint y: 280, distance: 42.3
click at [966, 280] on div "Limpar filtros Janela de atendimento Grade de atendimento Capacidade Transporta…" at bounding box center [650, 280] width 1301 height 560
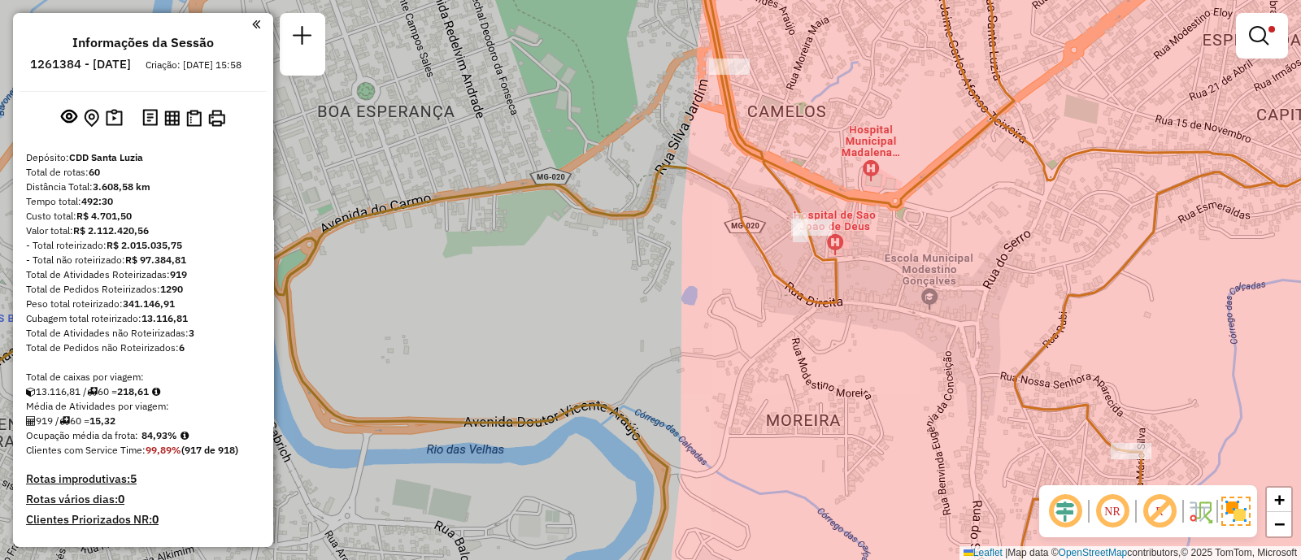
drag, startPoint x: 951, startPoint y: 272, endPoint x: 964, endPoint y: 333, distance: 63.1
click at [964, 333] on div "Limpar filtros Janela de atendimento Grade de atendimento Capacidade Transporta…" at bounding box center [650, 280] width 1301 height 560
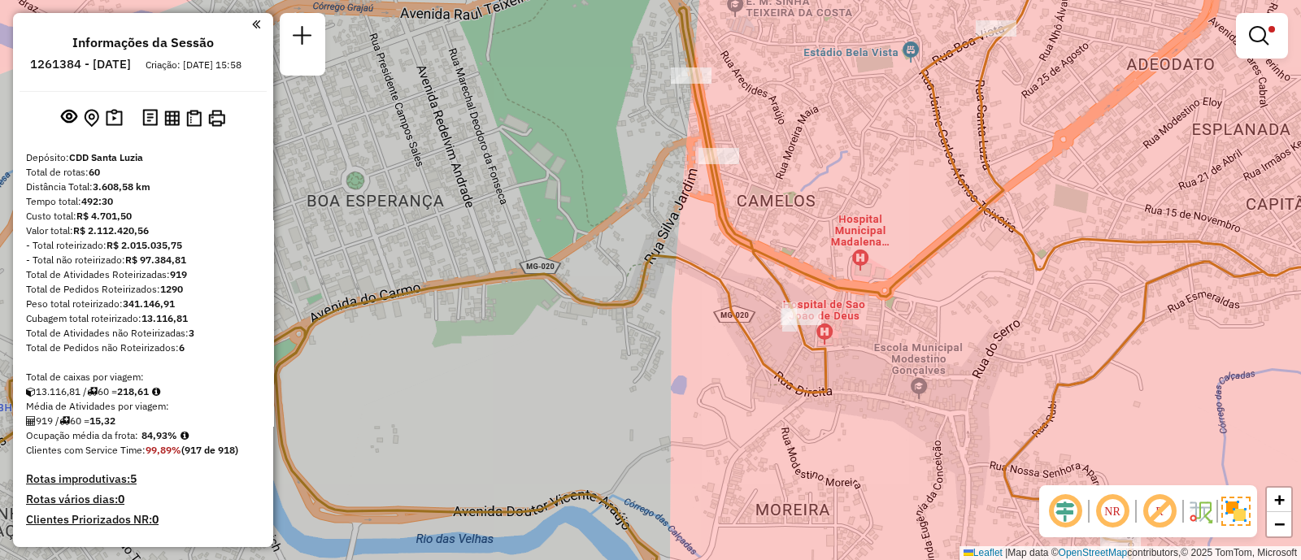
drag, startPoint x: 990, startPoint y: 269, endPoint x: 966, endPoint y: 300, distance: 39.4
click at [966, 300] on div "Limpar filtros Janela de atendimento Grade de atendimento Capacidade Transporta…" at bounding box center [650, 280] width 1301 height 560
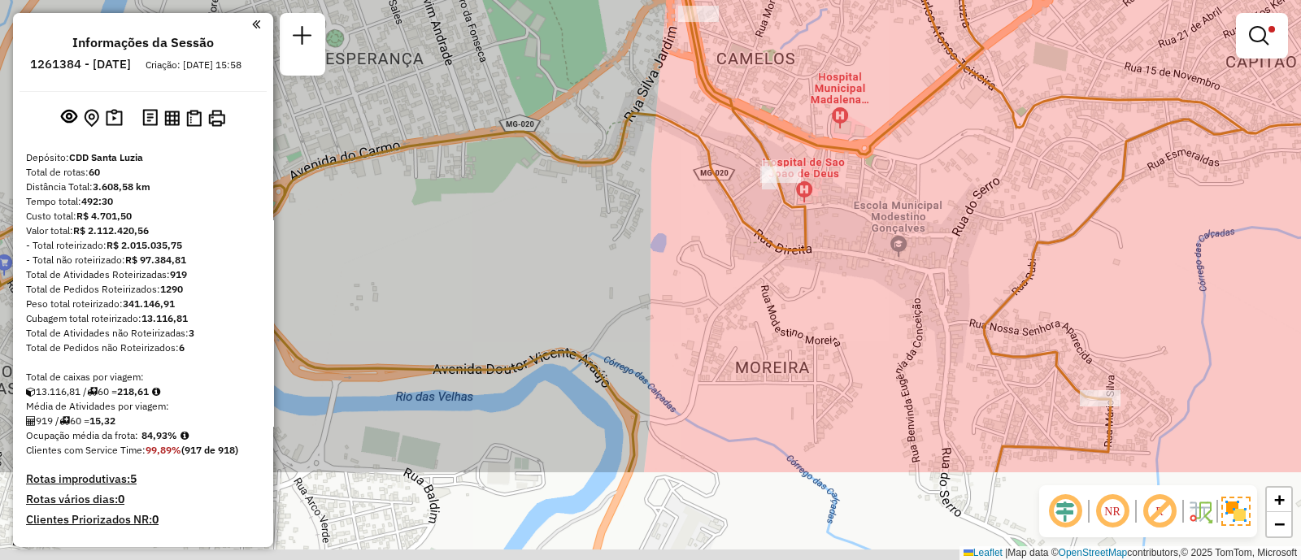
drag, startPoint x: 966, startPoint y: 300, endPoint x: 947, endPoint y: 133, distance: 168.5
click at [946, 141] on div "Limpar filtros Janela de atendimento Grade de atendimento Capacidade Transporta…" at bounding box center [650, 280] width 1301 height 560
click at [947, 131] on div "Limpar filtros Janela de atendimento Grade de atendimento Capacidade Transporta…" at bounding box center [650, 280] width 1301 height 560
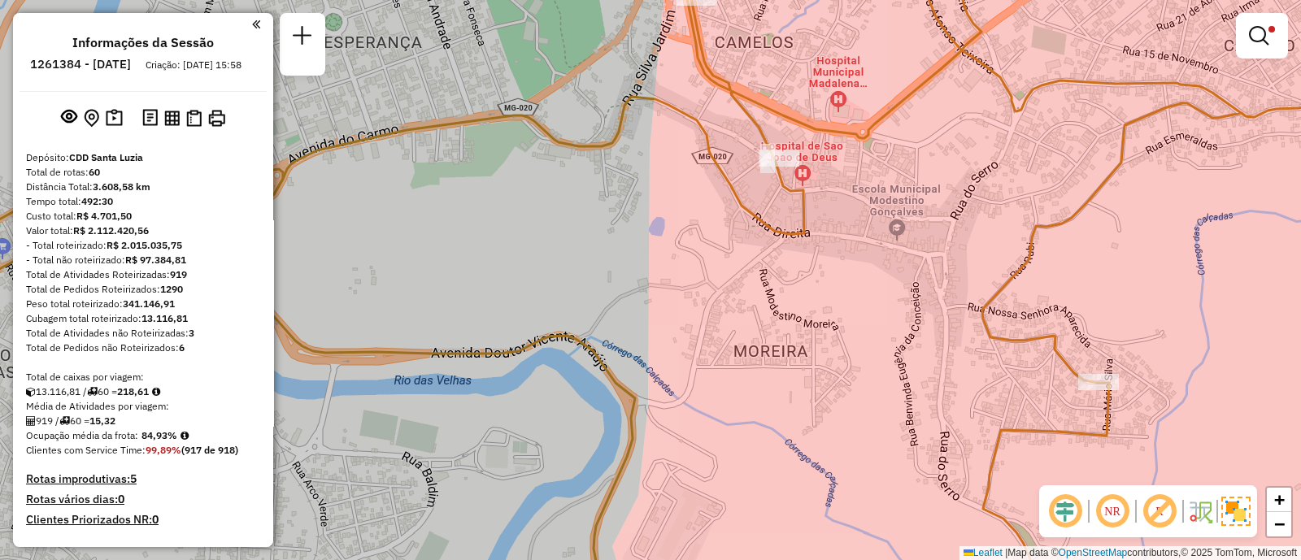
click at [947, 131] on div "Limpar filtros Janela de atendimento Grade de atendimento Capacidade Transporta…" at bounding box center [650, 280] width 1301 height 560
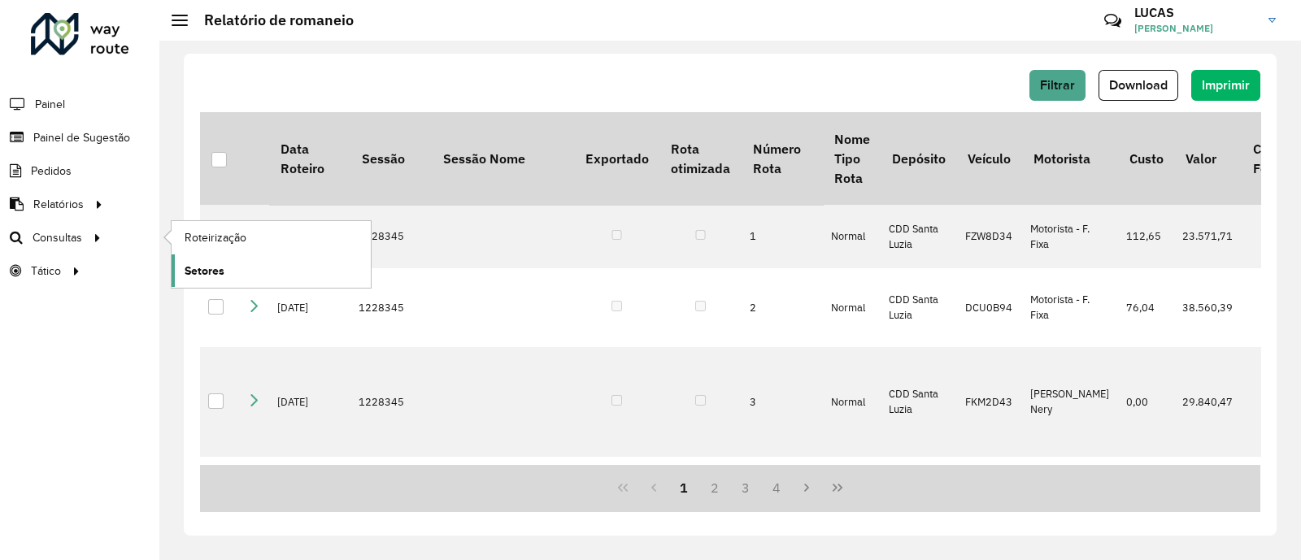
click at [201, 268] on span "Setores" at bounding box center [205, 271] width 40 height 17
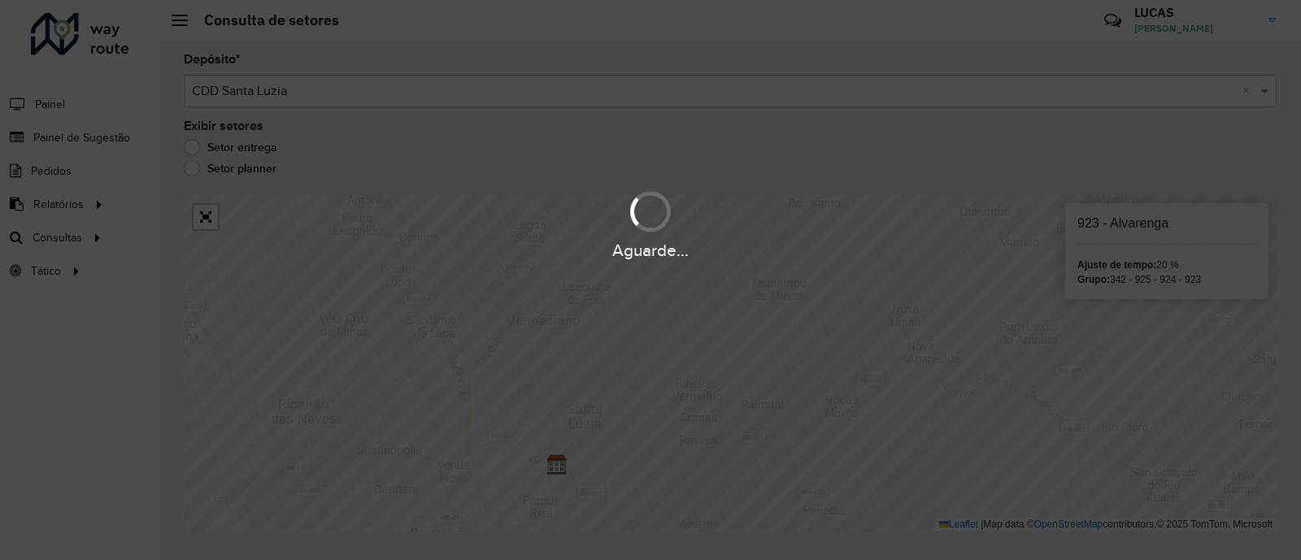
click at [639, 415] on div "Aguarde..." at bounding box center [650, 280] width 1301 height 560
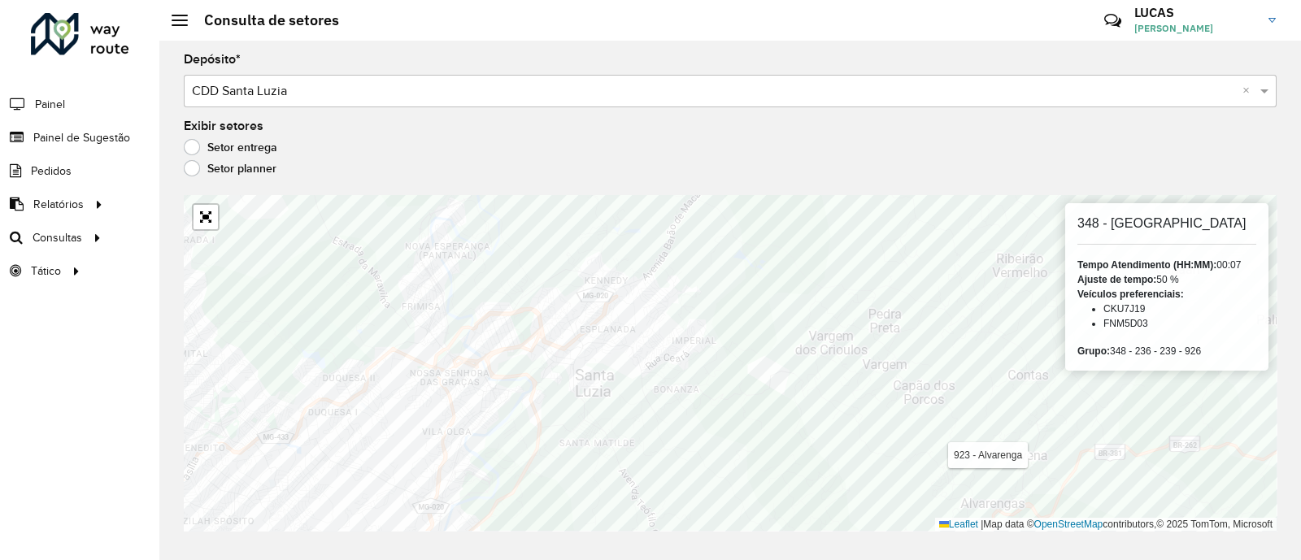
click at [0, 0] on div "Aguarde..." at bounding box center [0, 0] width 0 height 0
